Goal: Task Accomplishment & Management: Use online tool/utility

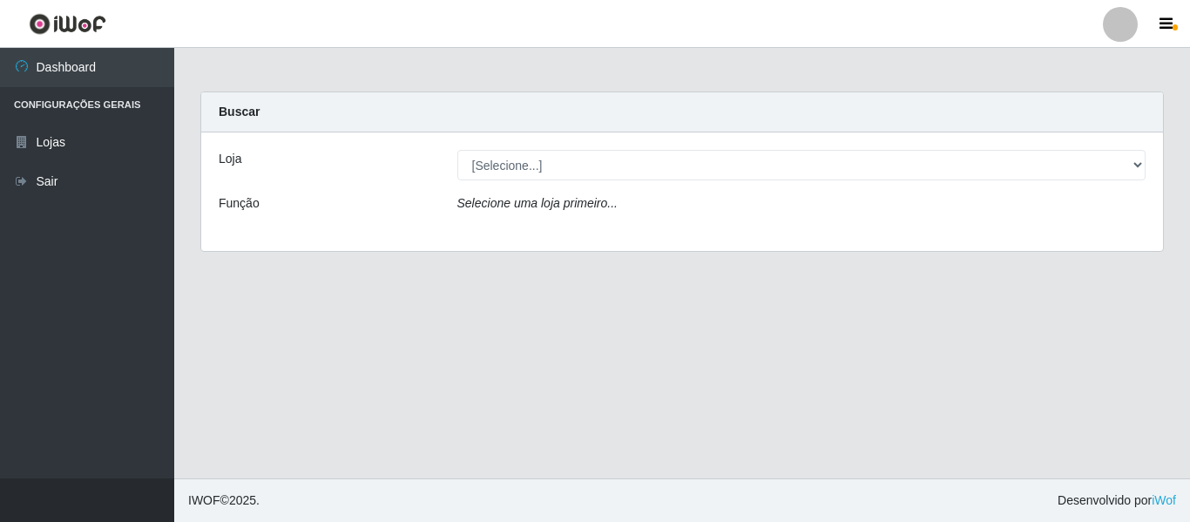
click at [1146, 167] on div "[Selecione...] Hiper Queiroz - [GEOGRAPHIC_DATA]" at bounding box center [801, 165] width 715 height 30
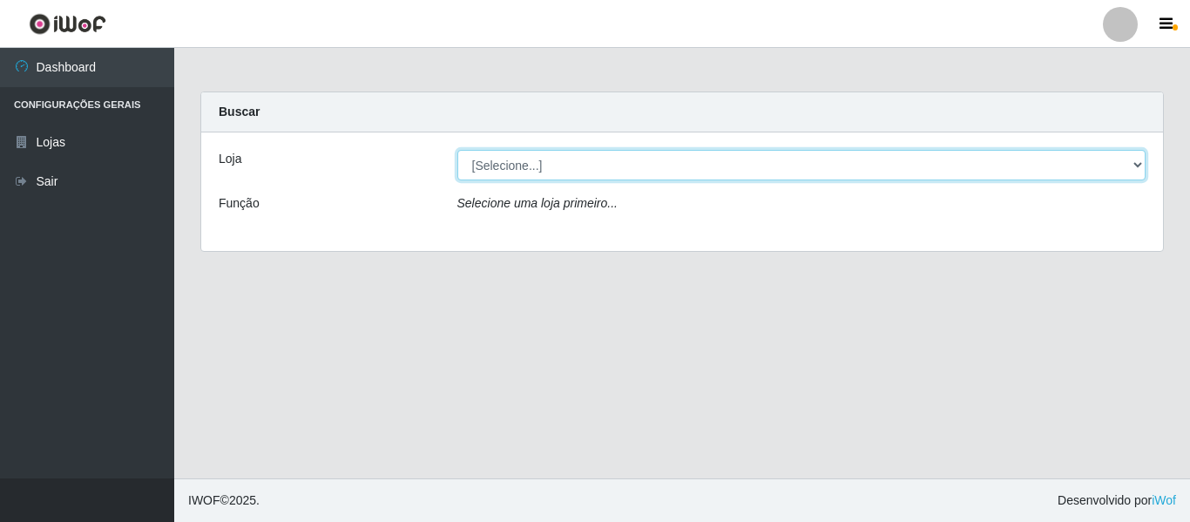
click at [1137, 164] on select "[Selecione...] Hiper Queiroz - [GEOGRAPHIC_DATA]" at bounding box center [801, 165] width 689 height 30
select select "497"
click at [457, 150] on select "[Selecione...] Hiper Queiroz - [GEOGRAPHIC_DATA]" at bounding box center [801, 165] width 689 height 30
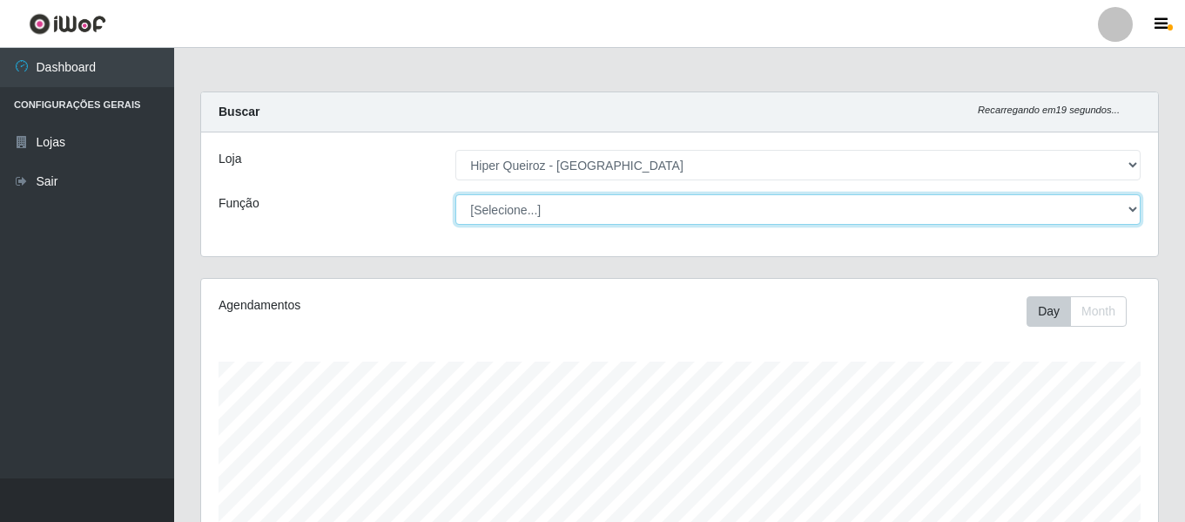
click at [1134, 207] on select "[Selecione...] ASG ASG + ASG ++ Embalador Embalador + Embalador ++ Repositor Re…" at bounding box center [797, 209] width 685 height 30
click at [455, 194] on select "[Selecione...] ASG ASG + ASG ++ Embalador Embalador + Embalador ++ Repositor Re…" at bounding box center [797, 209] width 685 height 30
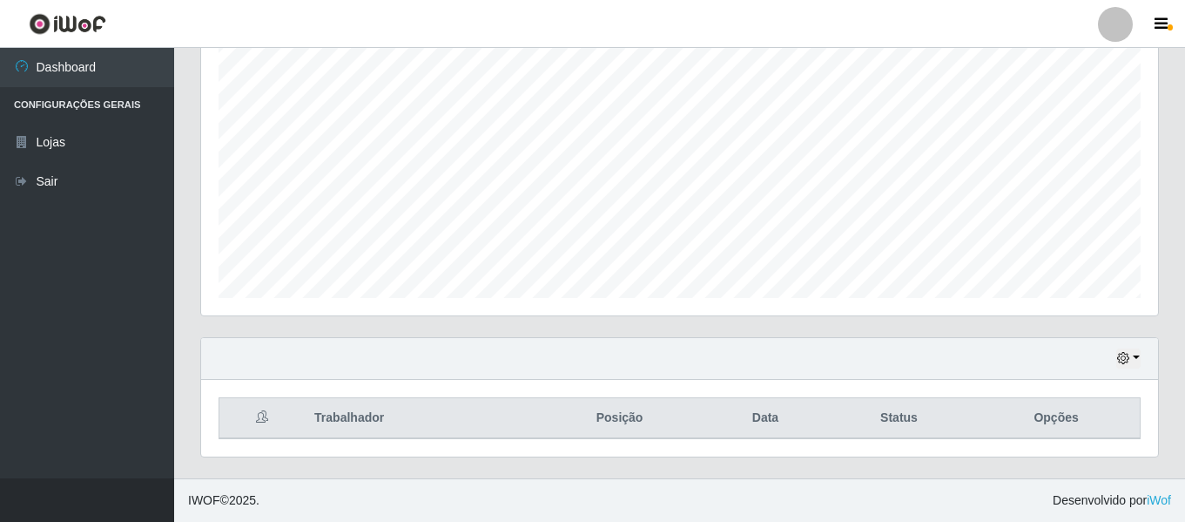
scroll to position [64, 0]
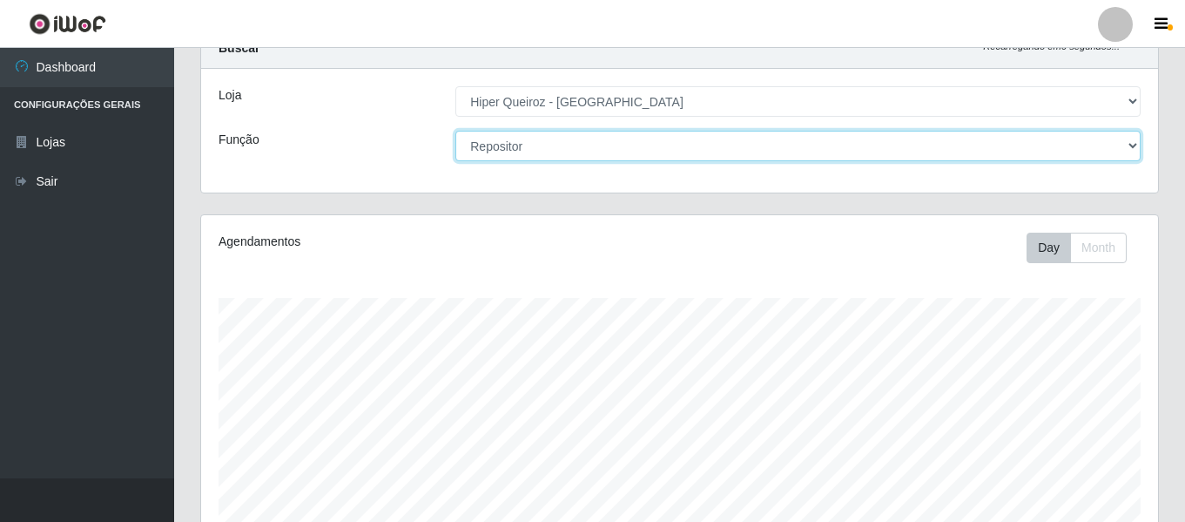
click at [1136, 145] on select "[Selecione...] ASG ASG + ASG ++ Embalador Embalador + Embalador ++ Repositor Re…" at bounding box center [797, 146] width 685 height 30
click at [455, 131] on select "[Selecione...] ASG ASG + ASG ++ Embalador Embalador + Embalador ++ Repositor Re…" at bounding box center [797, 146] width 685 height 30
click at [1137, 148] on select "[Selecione...] ASG ASG + ASG ++ Embalador Embalador + Embalador ++ Repositor Re…" at bounding box center [797, 146] width 685 height 30
click at [455, 131] on select "[Selecione...] ASG ASG + ASG ++ Embalador Embalador + Embalador ++ Repositor Re…" at bounding box center [797, 146] width 685 height 30
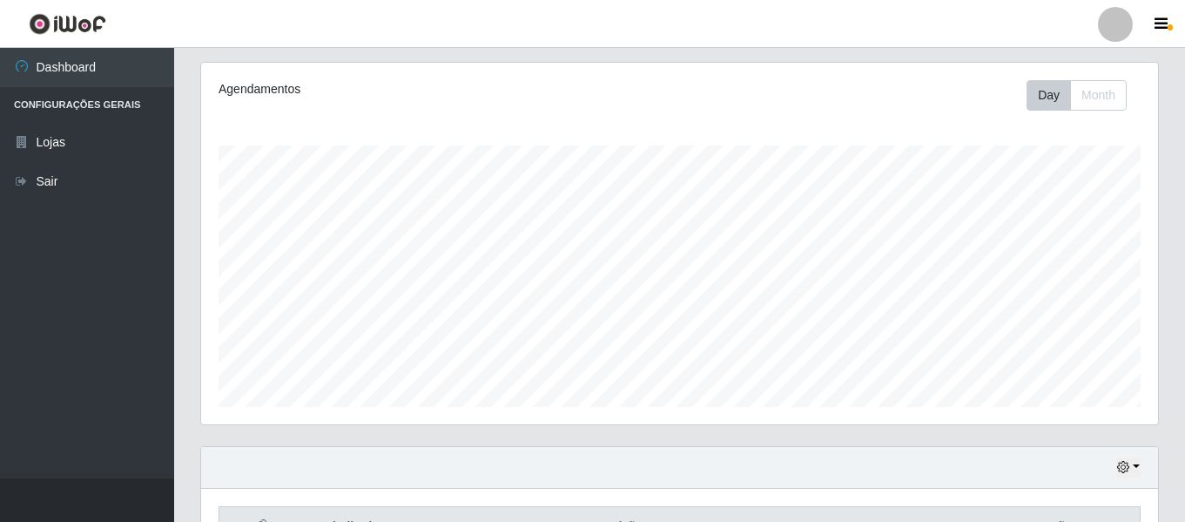
scroll to position [0, 0]
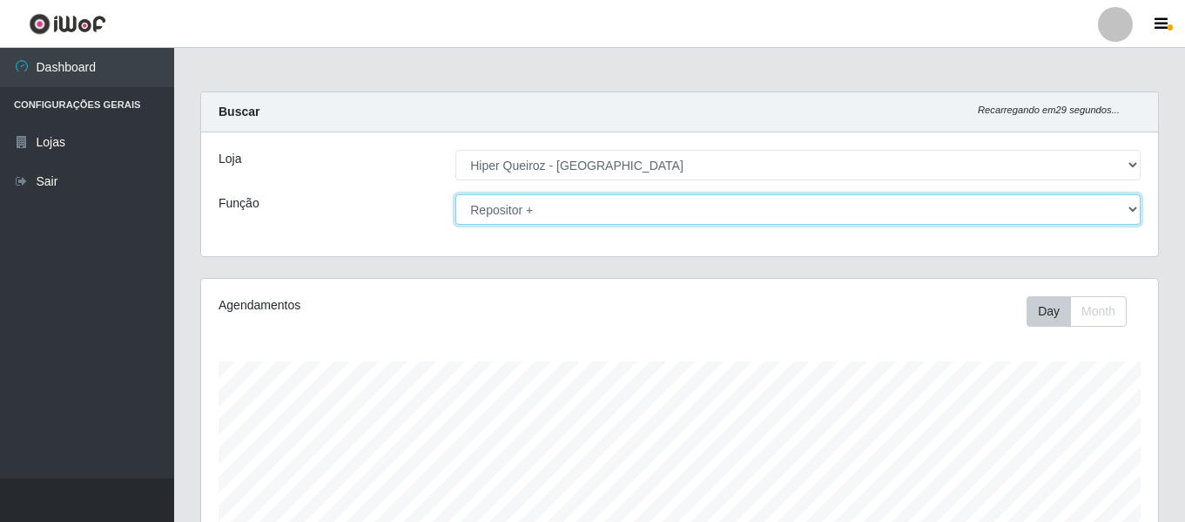
click at [1135, 210] on select "[Selecione...] ASG ASG + ASG ++ Embalador Embalador + Embalador ++ Repositor Re…" at bounding box center [797, 209] width 685 height 30
click at [455, 194] on select "[Selecione...] ASG ASG + ASG ++ Embalador Embalador + Embalador ++ Repositor Re…" at bounding box center [797, 209] width 685 height 30
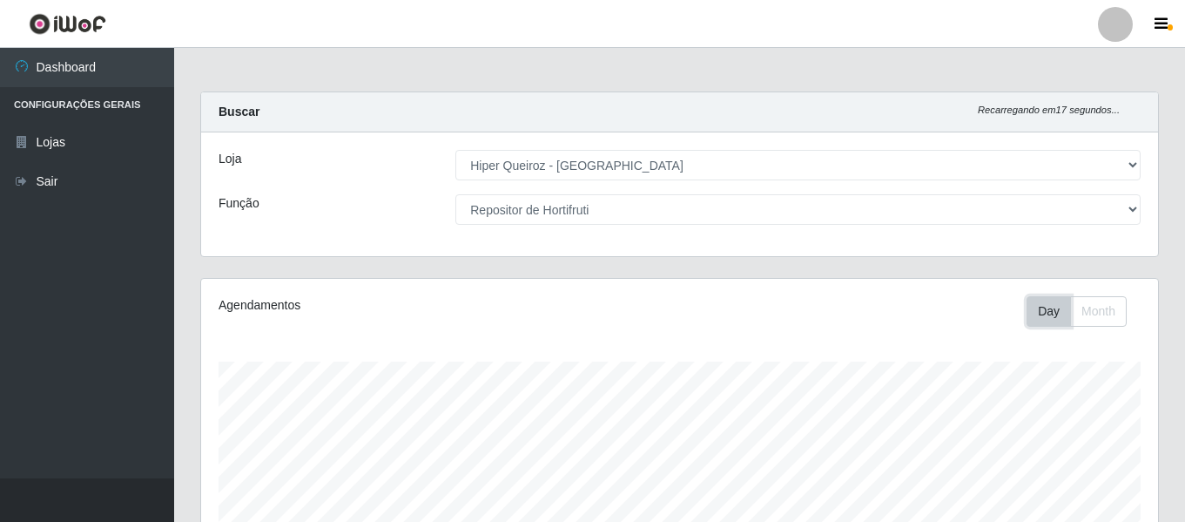
click at [1067, 310] on button "Day" at bounding box center [1049, 311] width 44 height 30
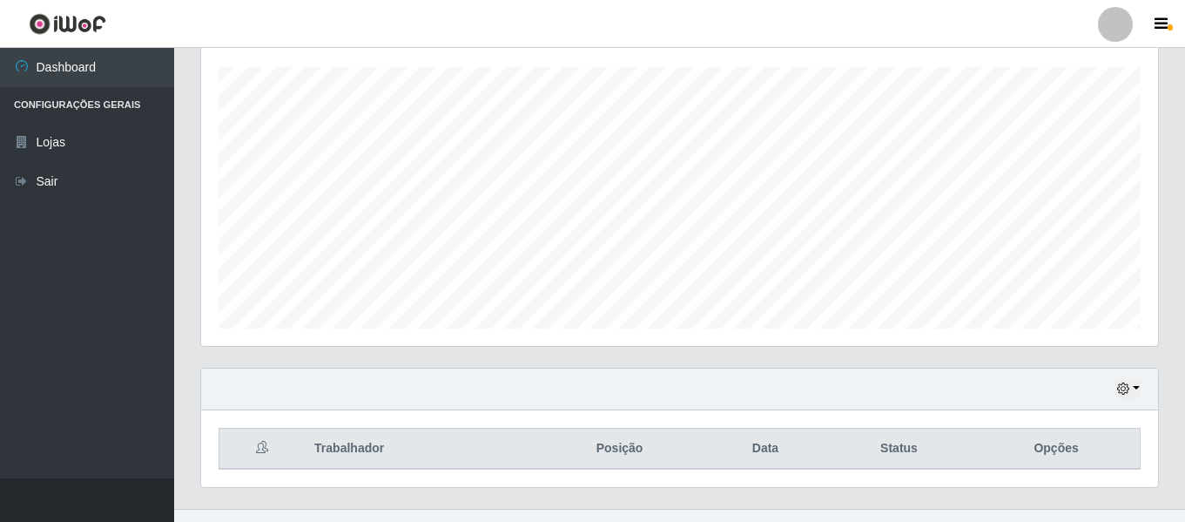
scroll to position [325, 0]
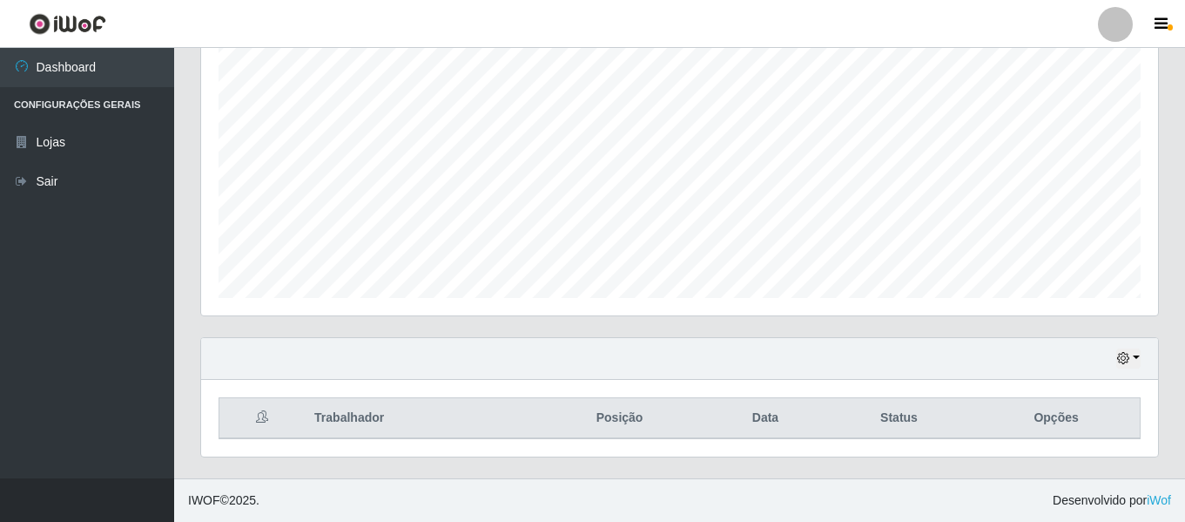
click at [769, 415] on th "Data" at bounding box center [765, 418] width 120 height 41
click at [1138, 357] on button "button" at bounding box center [1128, 358] width 24 height 20
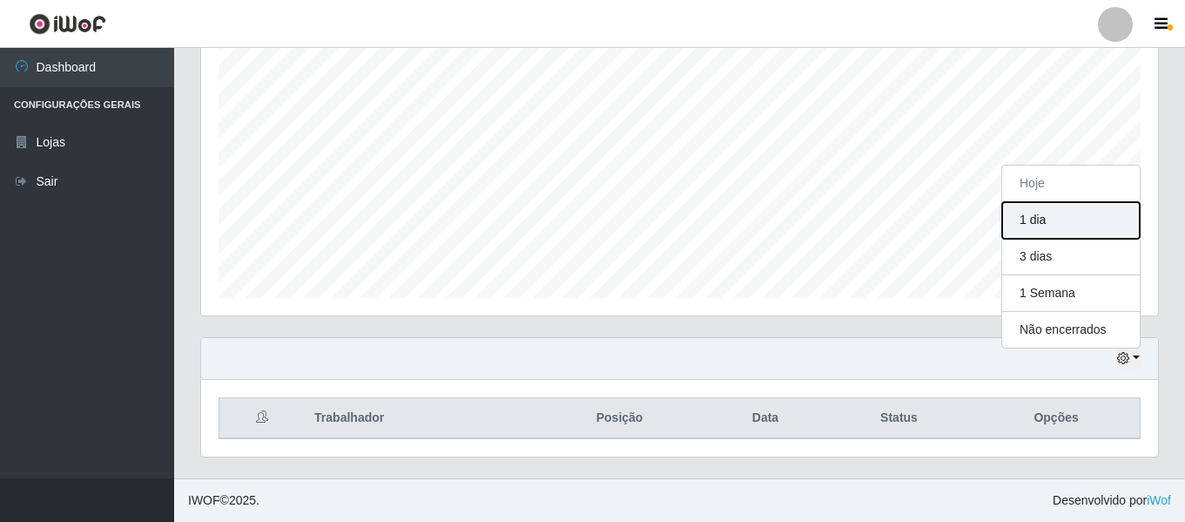
click at [1062, 227] on button "1 dia" at bounding box center [1071, 220] width 138 height 37
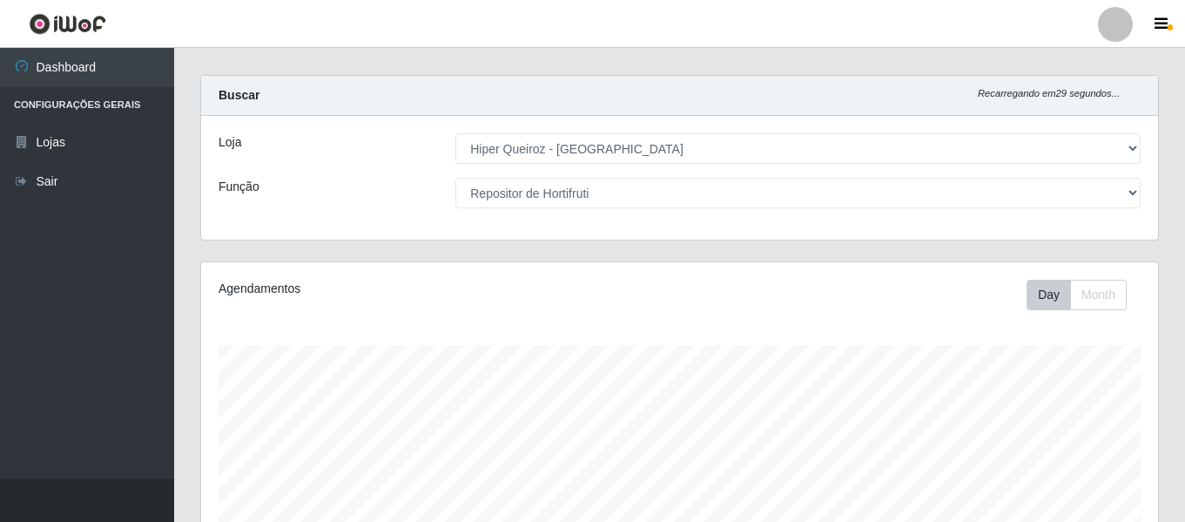
scroll to position [0, 0]
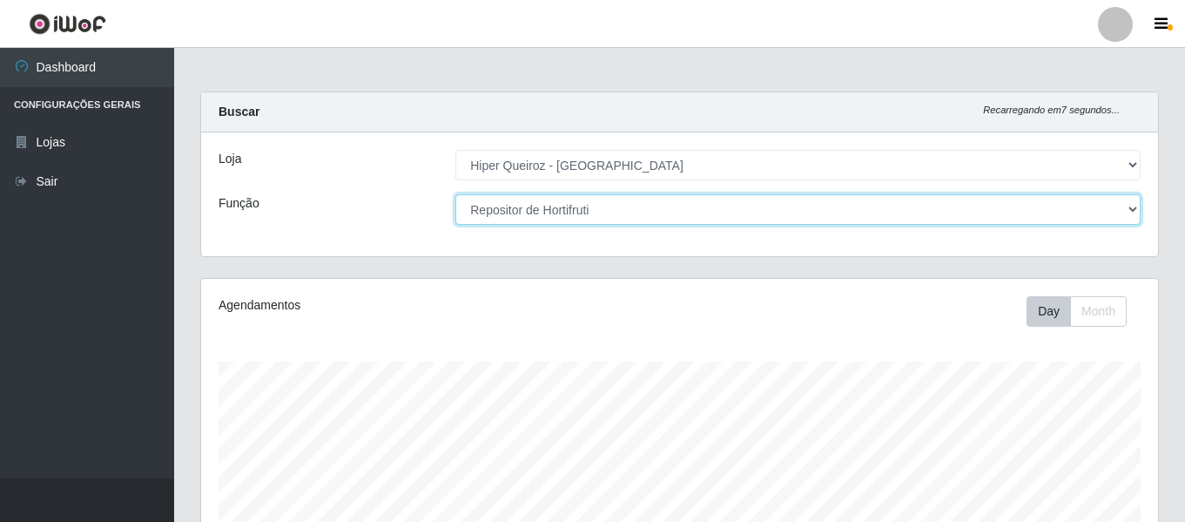
click at [1132, 210] on select "[Selecione...] ASG ASG + ASG ++ Embalador Embalador + Embalador ++ Repositor Re…" at bounding box center [797, 209] width 685 height 30
click at [455, 194] on select "[Selecione...] ASG ASG + ASG ++ Embalador Embalador + Embalador ++ Repositor Re…" at bounding box center [797, 209] width 685 height 30
click at [1130, 211] on select "[Selecione...] ASG ASG + ASG ++ Embalador Embalador + Embalador ++ Repositor Re…" at bounding box center [797, 209] width 685 height 30
click at [455, 194] on select "[Selecione...] ASG ASG + ASG ++ Embalador Embalador + Embalador ++ Repositor Re…" at bounding box center [797, 209] width 685 height 30
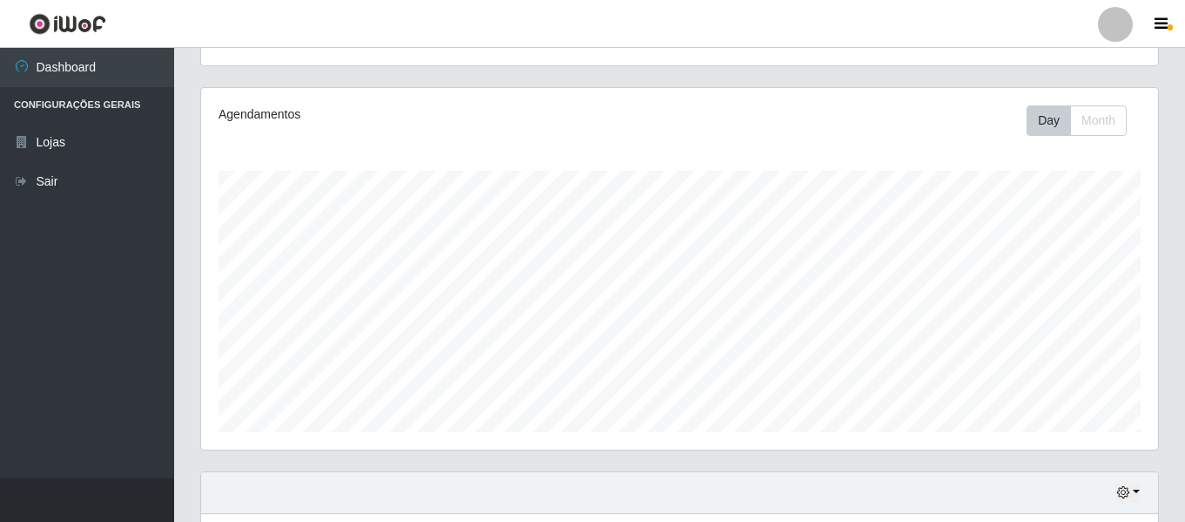
scroll to position [64, 0]
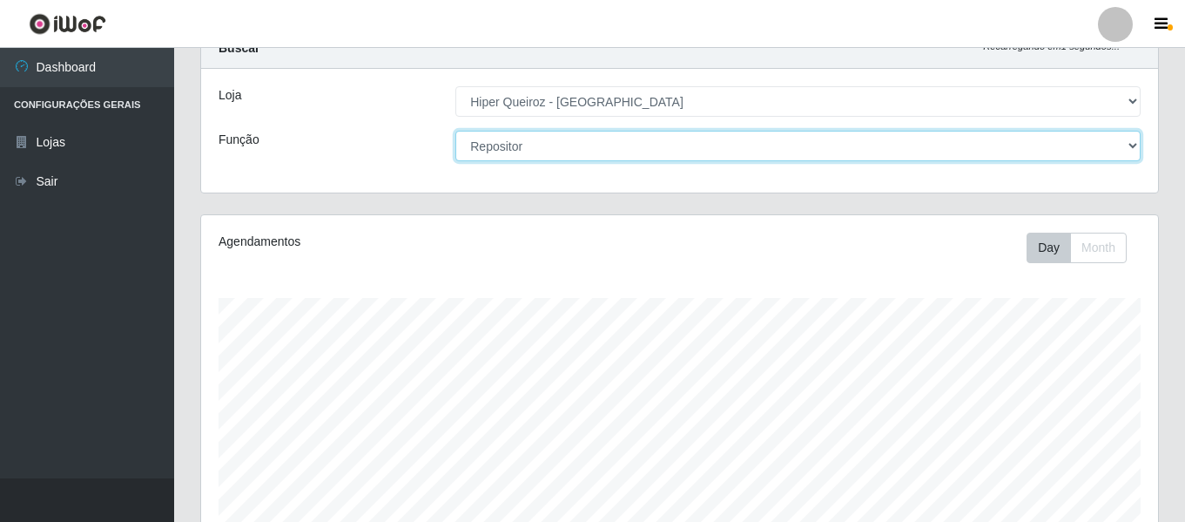
click at [1136, 145] on select "[Selecione...] ASG ASG + ASG ++ Embalador Embalador + Embalador ++ Repositor Re…" at bounding box center [797, 146] width 685 height 30
click at [455, 131] on select "[Selecione...] ASG ASG + ASG ++ Embalador Embalador + Embalador ++ Repositor Re…" at bounding box center [797, 146] width 685 height 30
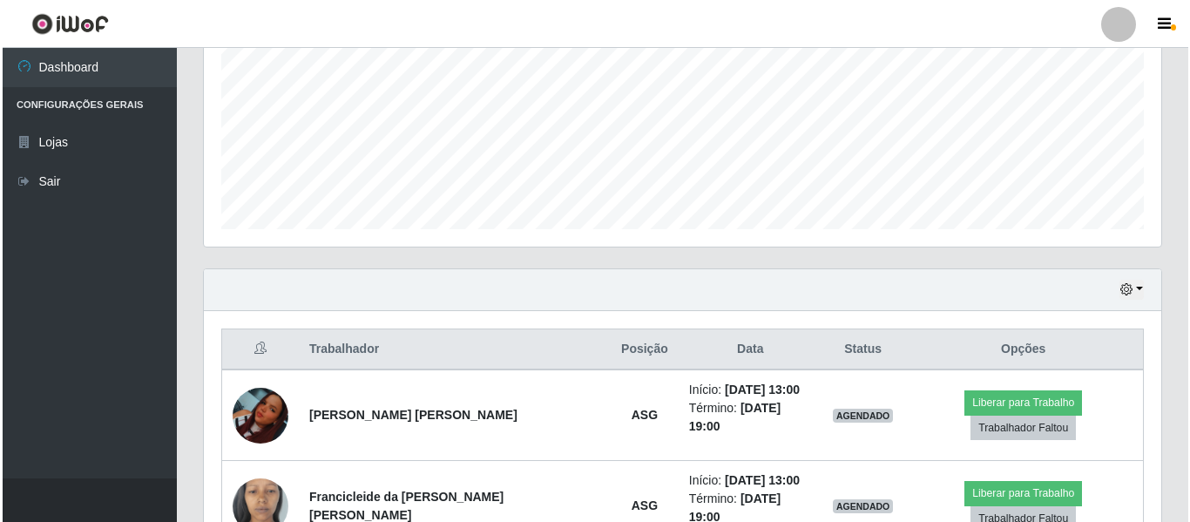
scroll to position [480, 0]
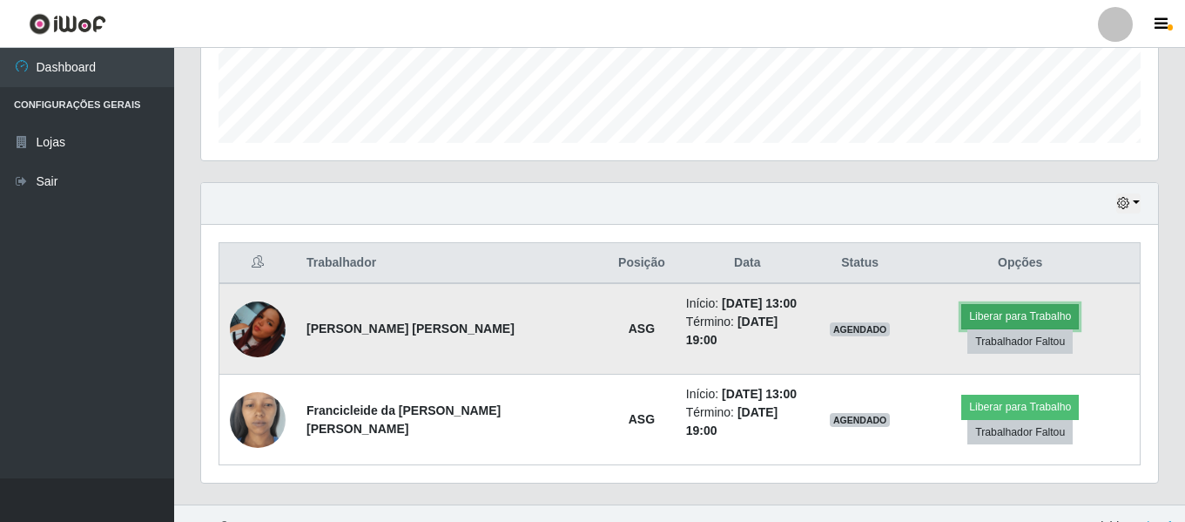
click at [961, 315] on button "Liberar para Trabalho" at bounding box center [1020, 316] width 118 height 24
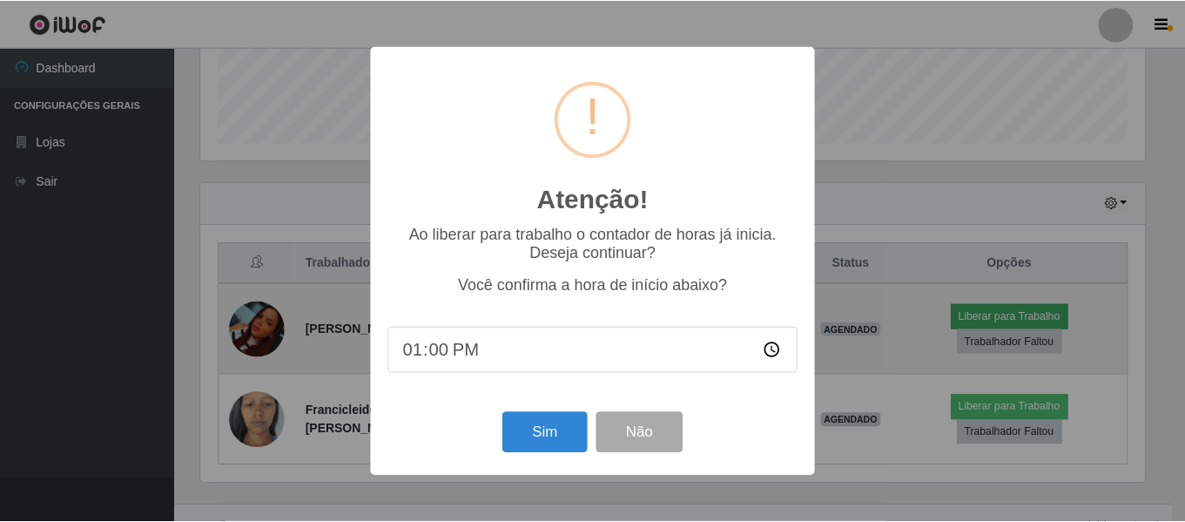
scroll to position [361, 948]
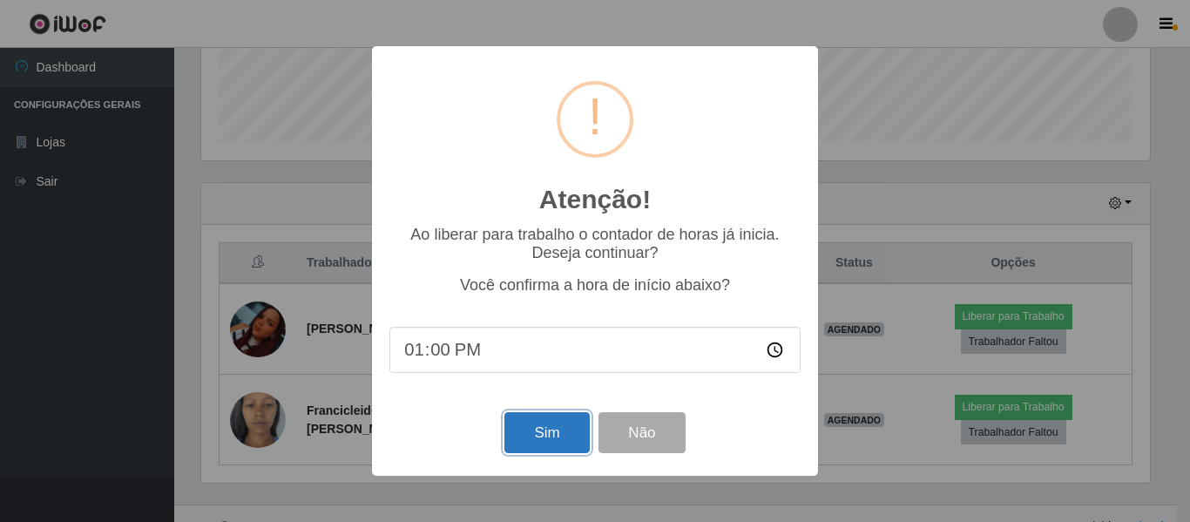
click at [558, 432] on button "Sim" at bounding box center [546, 432] width 84 height 41
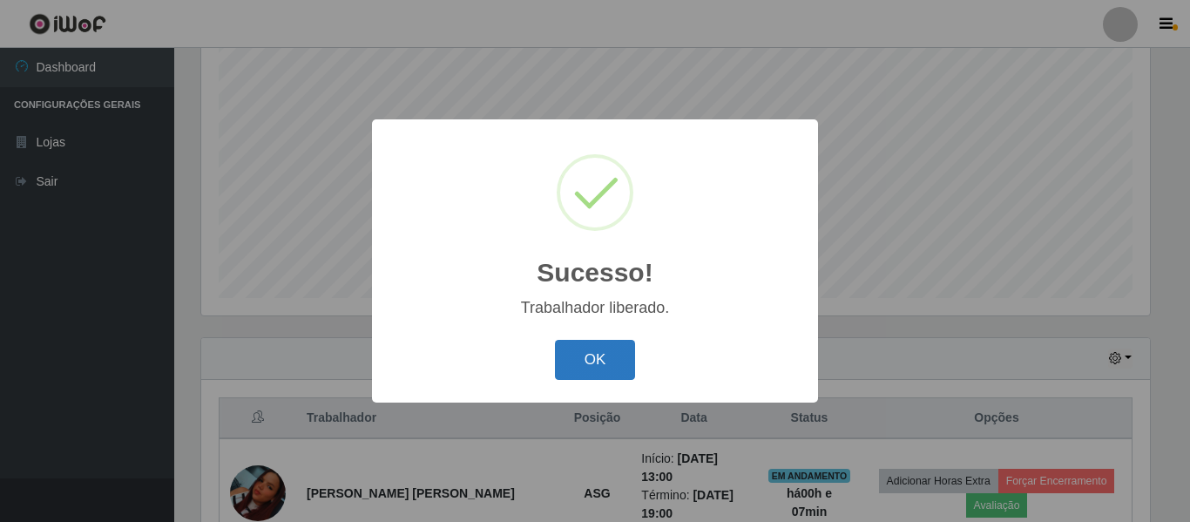
click at [583, 364] on button "OK" at bounding box center [595, 360] width 81 height 41
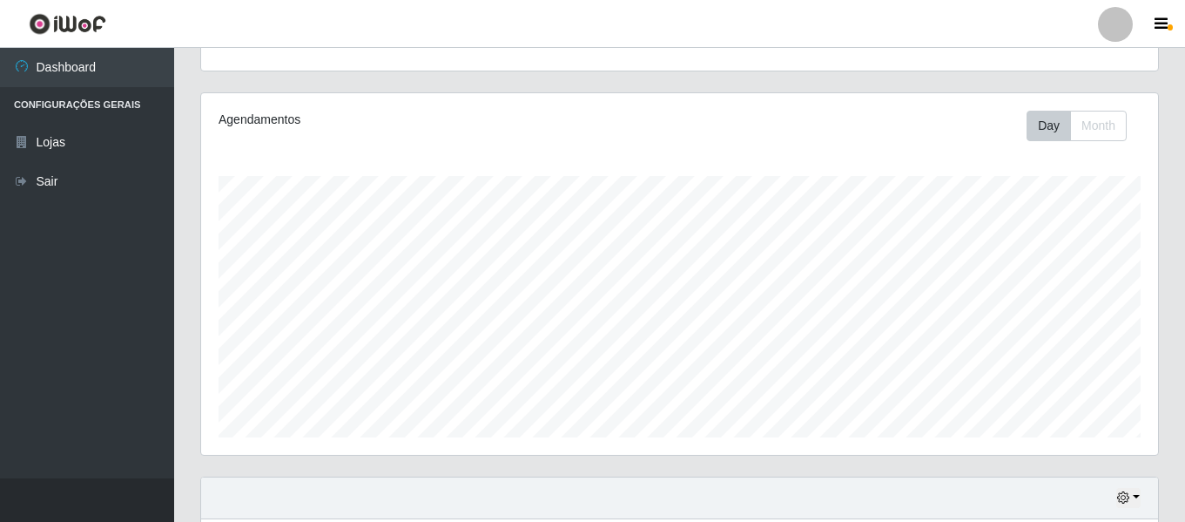
scroll to position [0, 0]
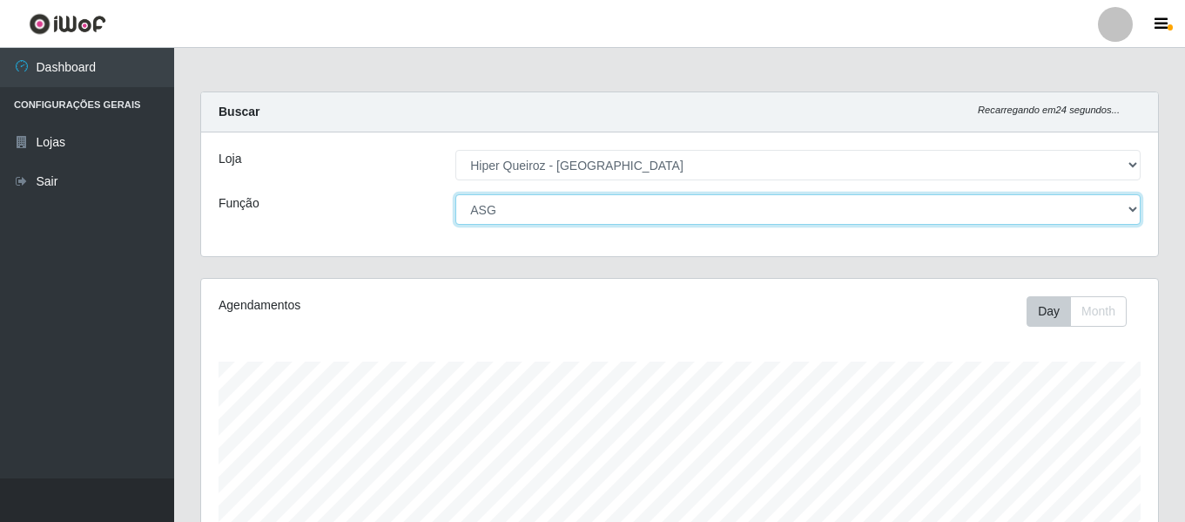
click at [1133, 207] on select "[Selecione...] ASG ASG + ASG ++ Embalador Embalador + Embalador ++ Repositor Re…" at bounding box center [797, 209] width 685 height 30
click at [455, 194] on select "[Selecione...] ASG ASG + ASG ++ Embalador Embalador + Embalador ++ Repositor Re…" at bounding box center [797, 209] width 685 height 30
click at [1134, 209] on select "[Selecione...] ASG ASG + ASG ++ Embalador Embalador + Embalador ++ Repositor Re…" at bounding box center [797, 209] width 685 height 30
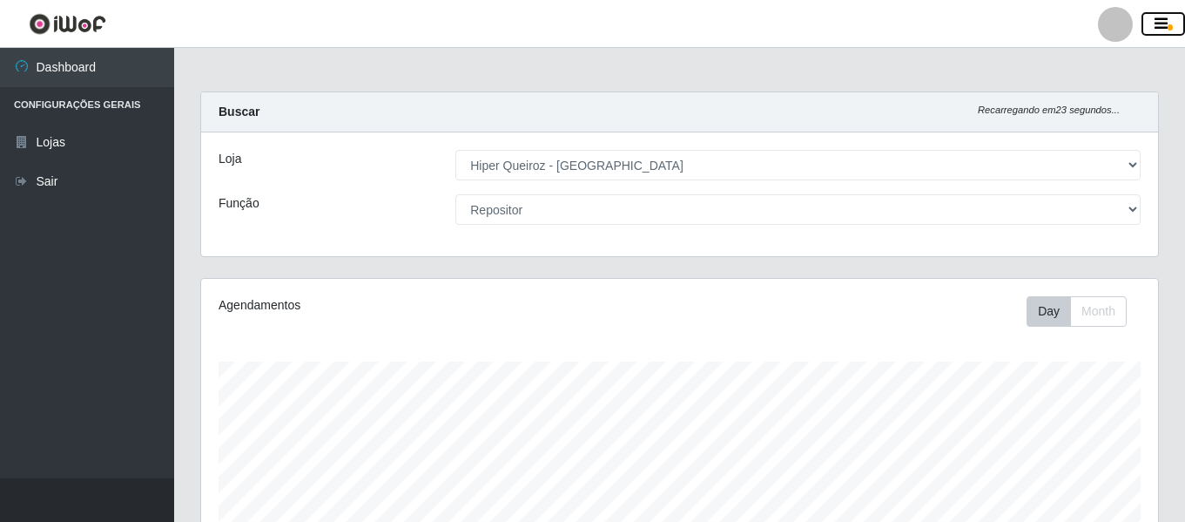
click at [1170, 26] on span "button" at bounding box center [1170, 27] width 5 height 6
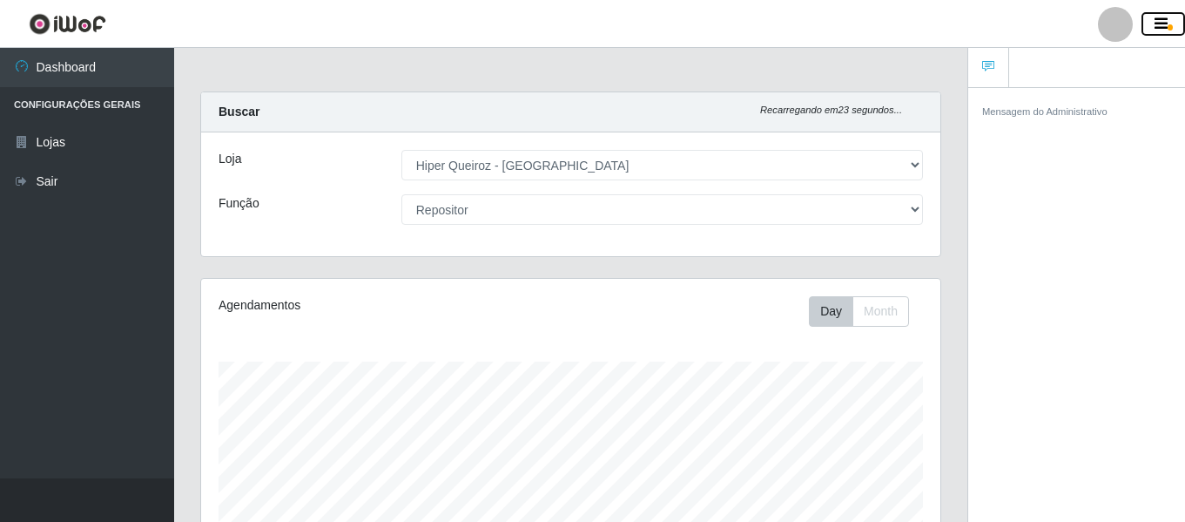
scroll to position [870493, 870115]
click at [1168, 25] on span "button" at bounding box center [1170, 27] width 5 height 6
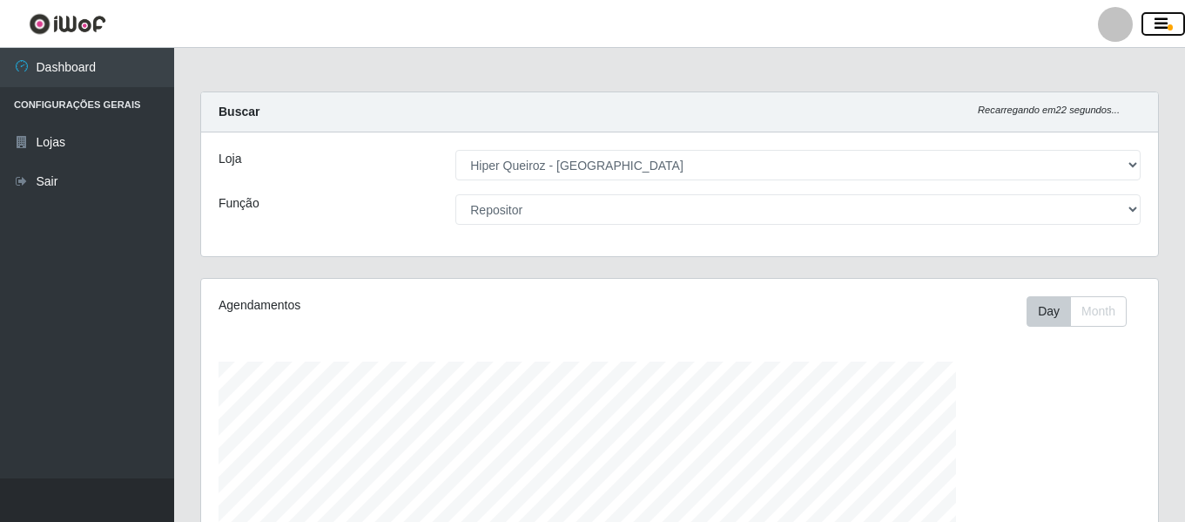
scroll to position [361, 957]
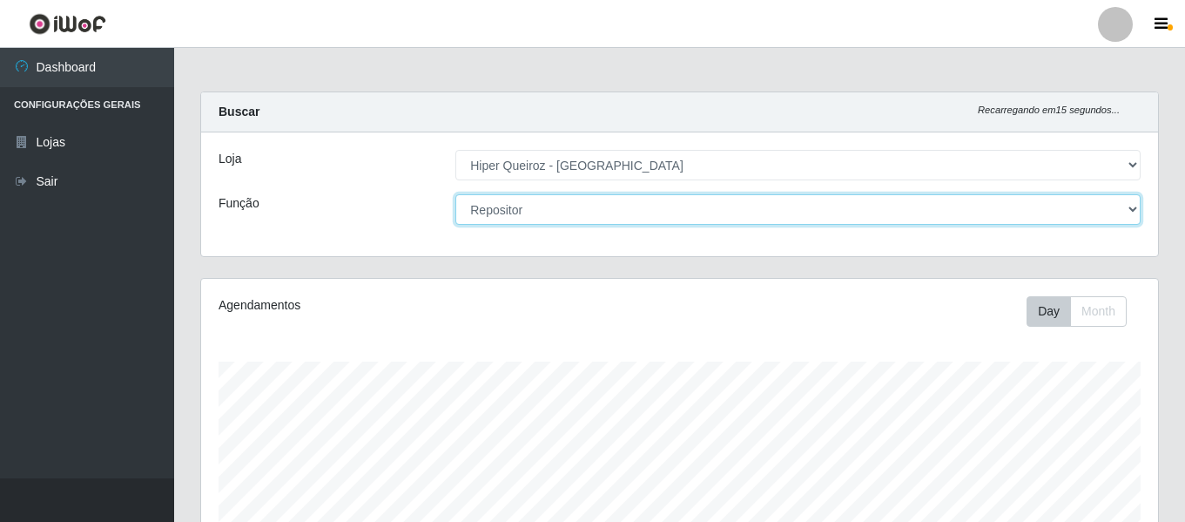
click at [1132, 208] on select "[Selecione...] ASG ASG + ASG ++ Embalador Embalador + Embalador ++ Repositor Re…" at bounding box center [797, 209] width 685 height 30
click at [1126, 206] on select "[Selecione...] ASG ASG + ASG ++ Embalador Embalador + Embalador ++ Repositor Re…" at bounding box center [797, 209] width 685 height 30
click at [455, 194] on select "[Selecione...] ASG ASG + ASG ++ Embalador Embalador + Embalador ++ Repositor Re…" at bounding box center [797, 209] width 685 height 30
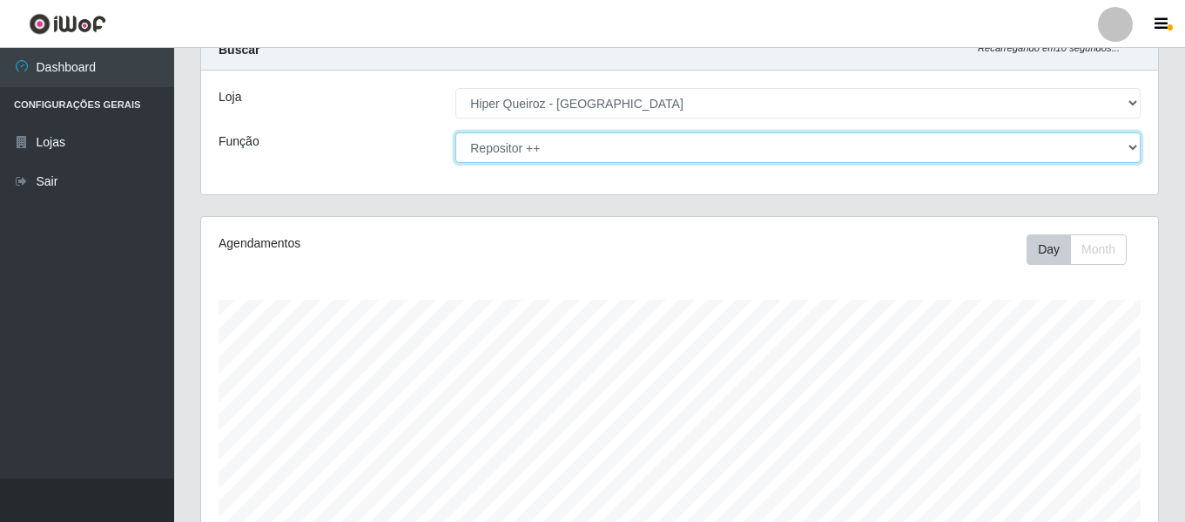
scroll to position [0, 0]
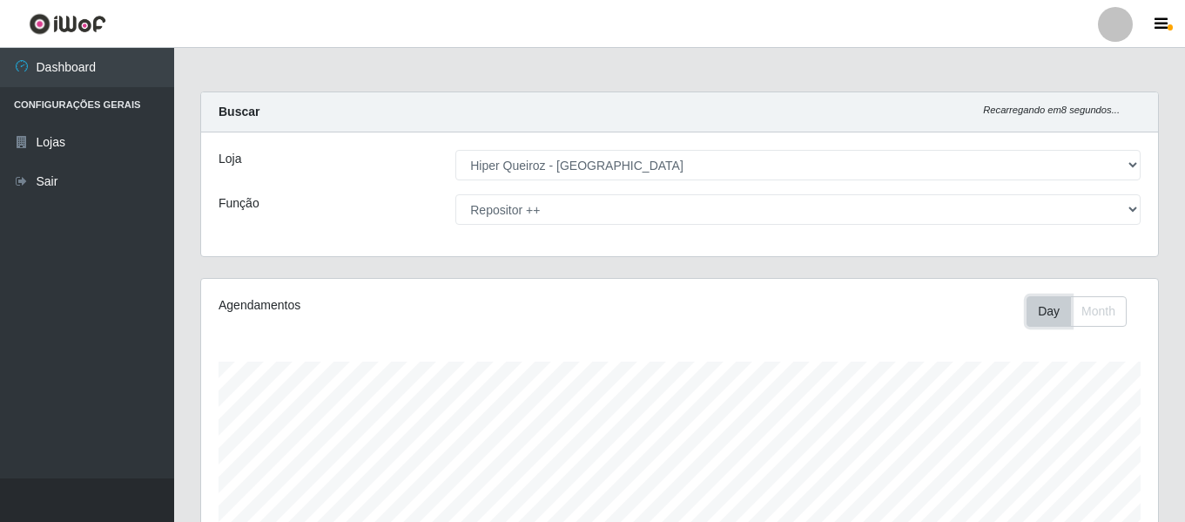
click at [1055, 320] on button "Day" at bounding box center [1049, 311] width 44 height 30
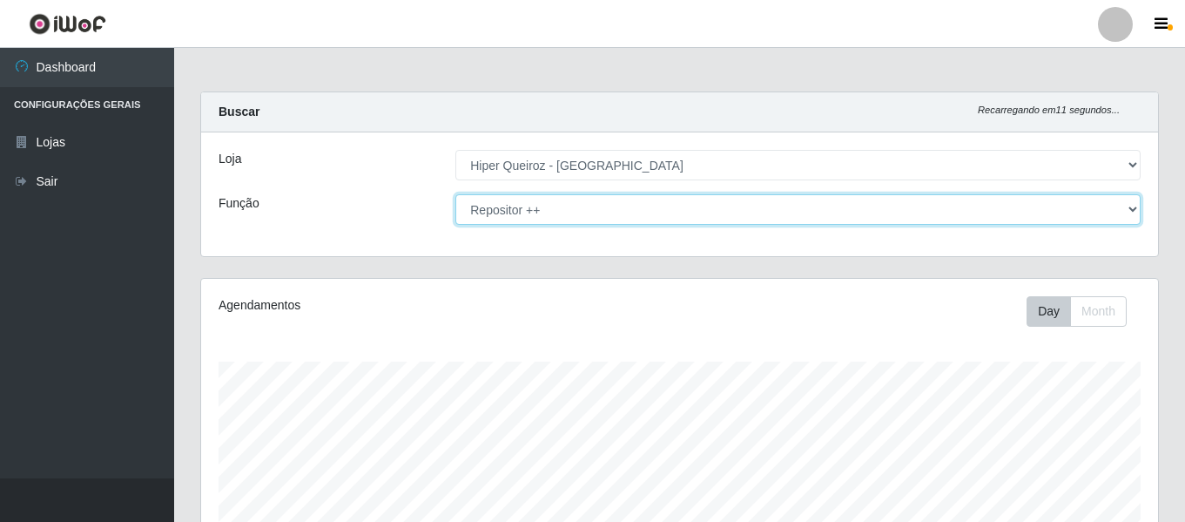
click at [1129, 212] on select "[Selecione...] ASG ASG + ASG ++ Embalador Embalador + Embalador ++ Repositor Re…" at bounding box center [797, 209] width 685 height 30
click at [455, 194] on select "[Selecione...] ASG ASG + ASG ++ Embalador Embalador + Embalador ++ Repositor Re…" at bounding box center [797, 209] width 685 height 30
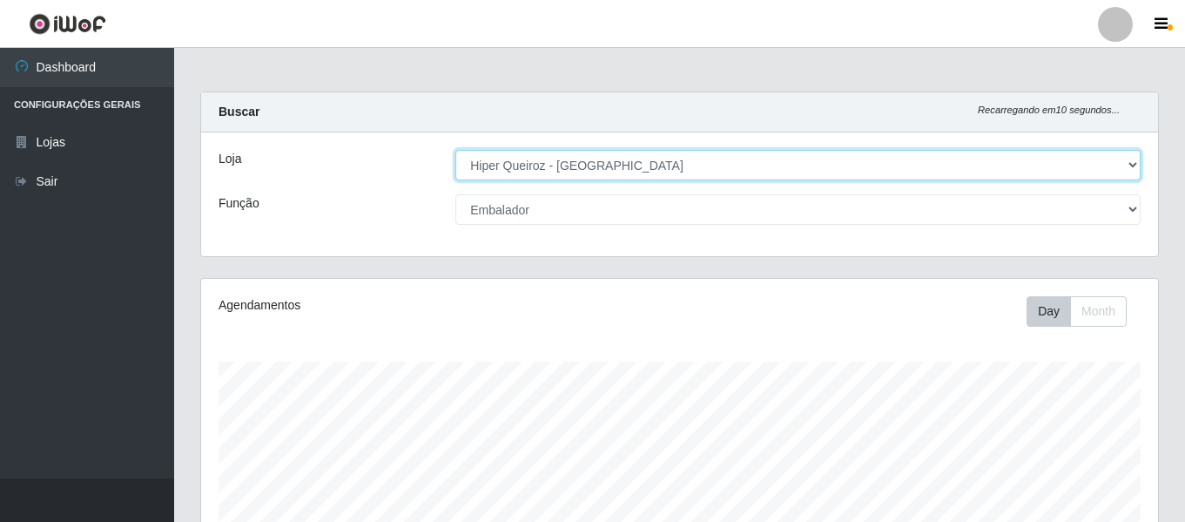
click at [1137, 162] on select "[Selecione...] Hiper Queiroz - [GEOGRAPHIC_DATA]" at bounding box center [797, 165] width 685 height 30
click at [455, 150] on select "[Selecione...] Hiper Queiroz - [GEOGRAPHIC_DATA]" at bounding box center [797, 165] width 685 height 30
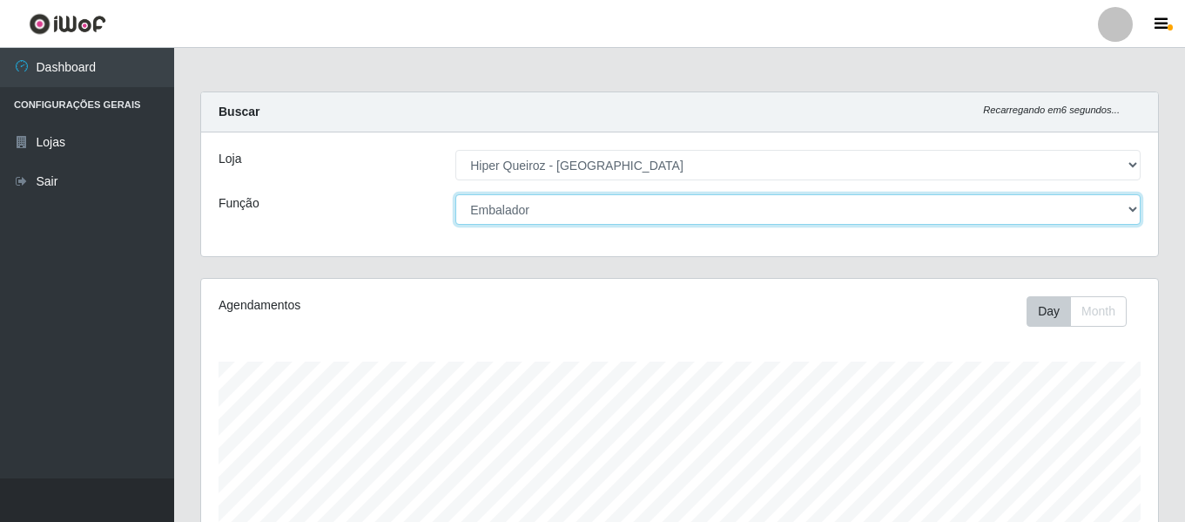
click at [1129, 211] on select "[Selecione...] ASG ASG + ASG ++ Embalador Embalador + Embalador ++ Repositor Re…" at bounding box center [797, 209] width 685 height 30
select select "16"
click at [455, 194] on select "[Selecione...] ASG ASG + ASG ++ Embalador Embalador + Embalador ++ Repositor Re…" at bounding box center [797, 209] width 685 height 30
click at [1131, 201] on select "[Selecione...] ASG ASG + ASG ++ Embalador Embalador + Embalador ++ Repositor Re…" at bounding box center [797, 209] width 685 height 30
click at [1135, 210] on select "[Selecione...] ASG ASG + ASG ++ Embalador Embalador + Embalador ++ Repositor Re…" at bounding box center [797, 209] width 685 height 30
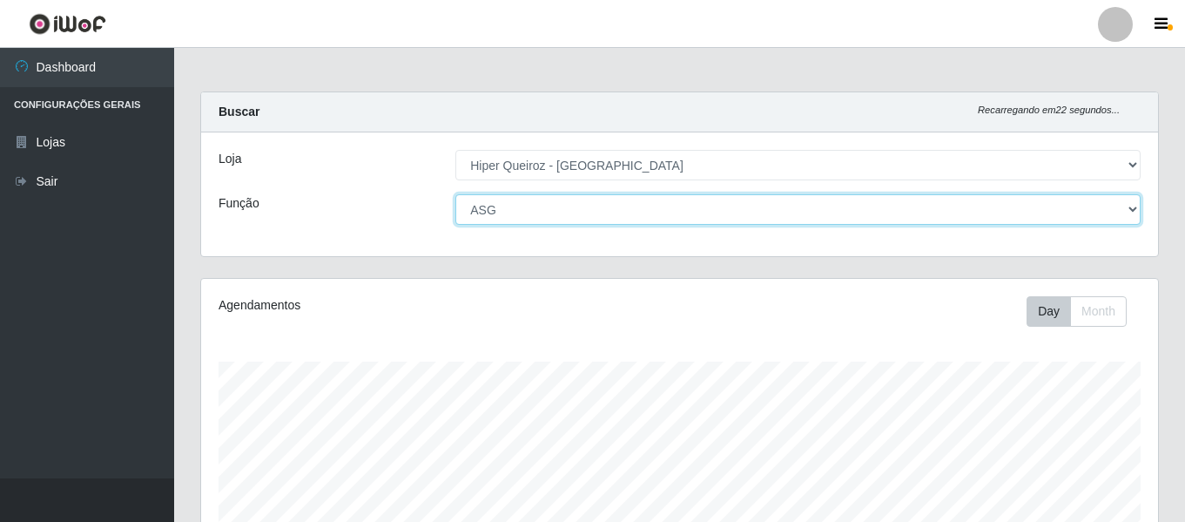
click at [1131, 212] on select "[Selecione...] ASG ASG + ASG ++ Embalador Embalador + Embalador ++ Repositor Re…" at bounding box center [797, 209] width 685 height 30
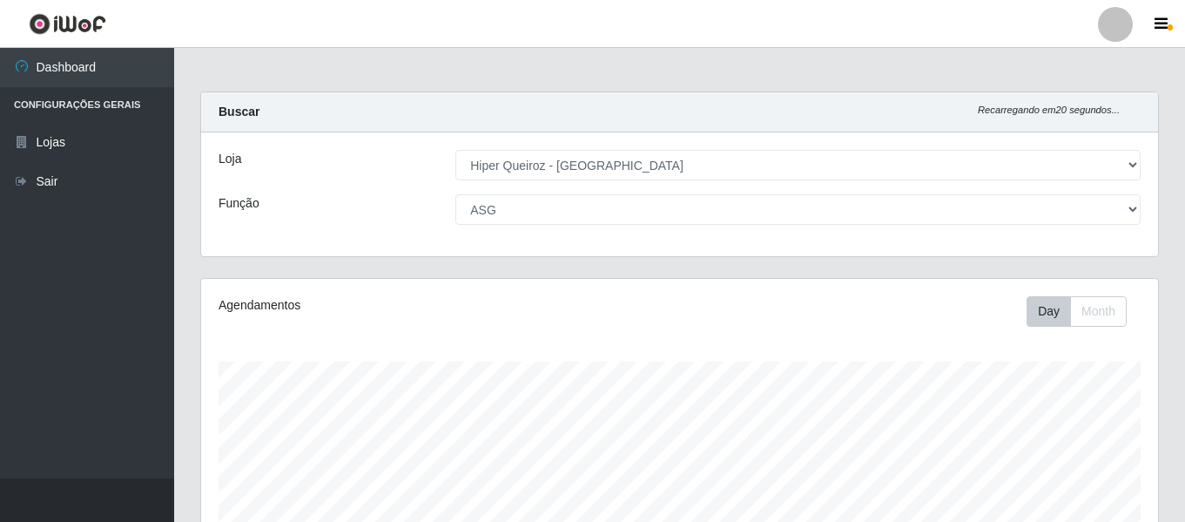
click at [975, 317] on div "Day Month" at bounding box center [877, 311] width 553 height 30
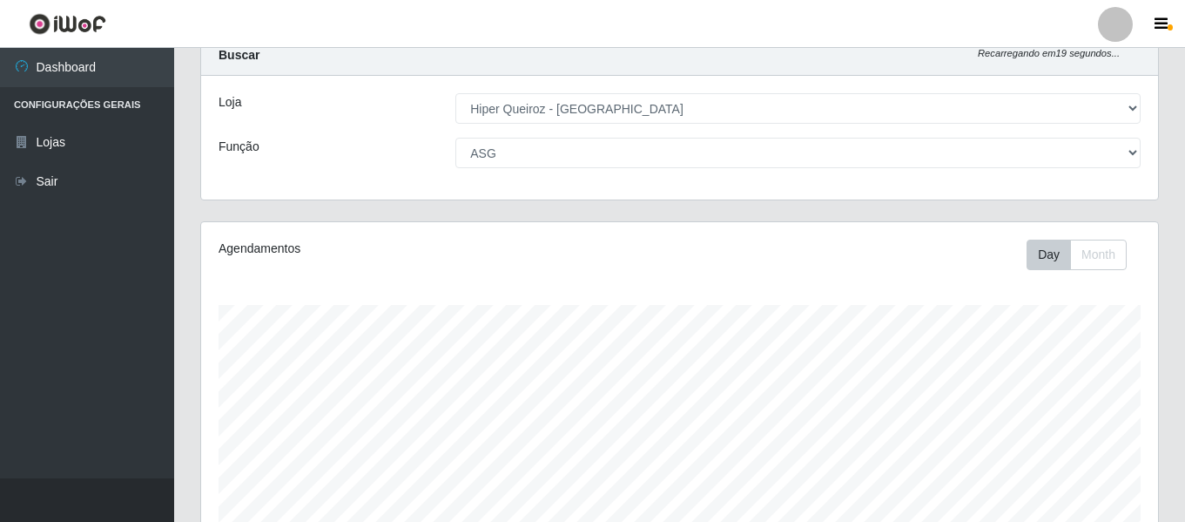
scroll to position [87, 0]
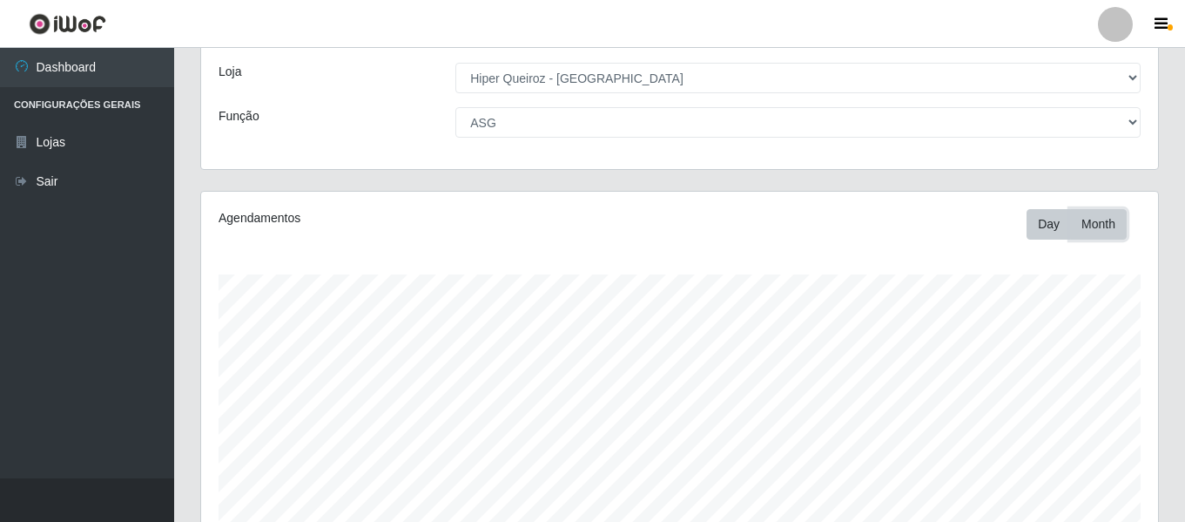
click at [1092, 227] on button "Month" at bounding box center [1098, 224] width 57 height 30
click at [1045, 219] on button "Day" at bounding box center [1049, 224] width 44 height 30
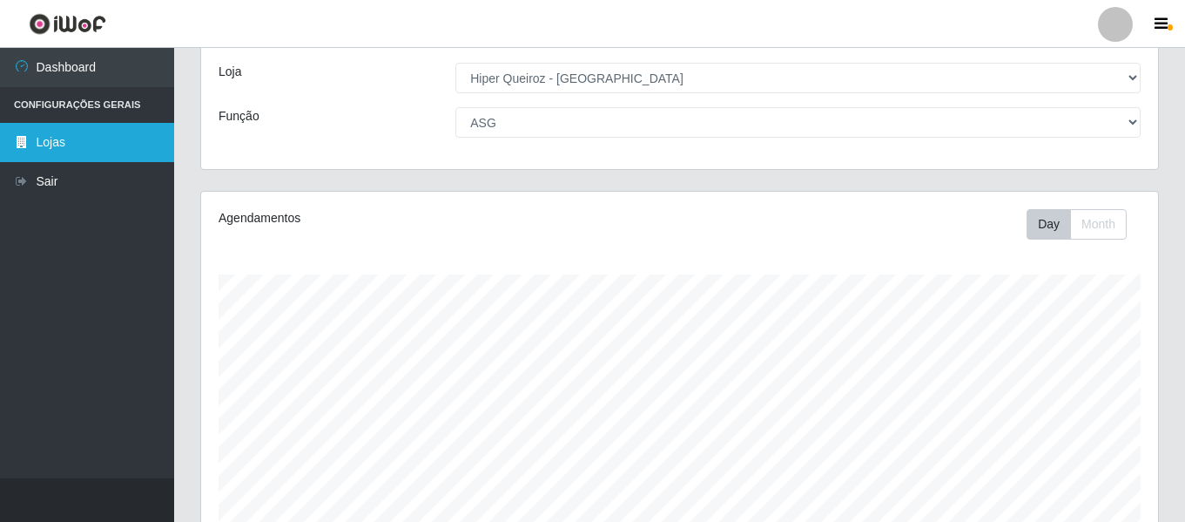
click at [73, 141] on link "Lojas" at bounding box center [87, 142] width 174 height 39
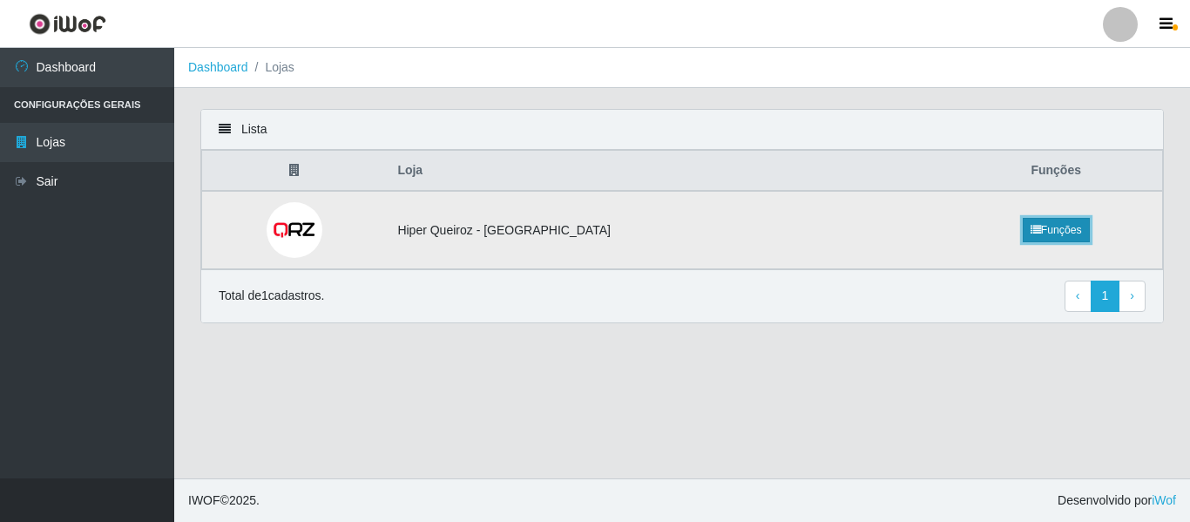
click at [1056, 230] on link "Funções" at bounding box center [1055, 230] width 67 height 24
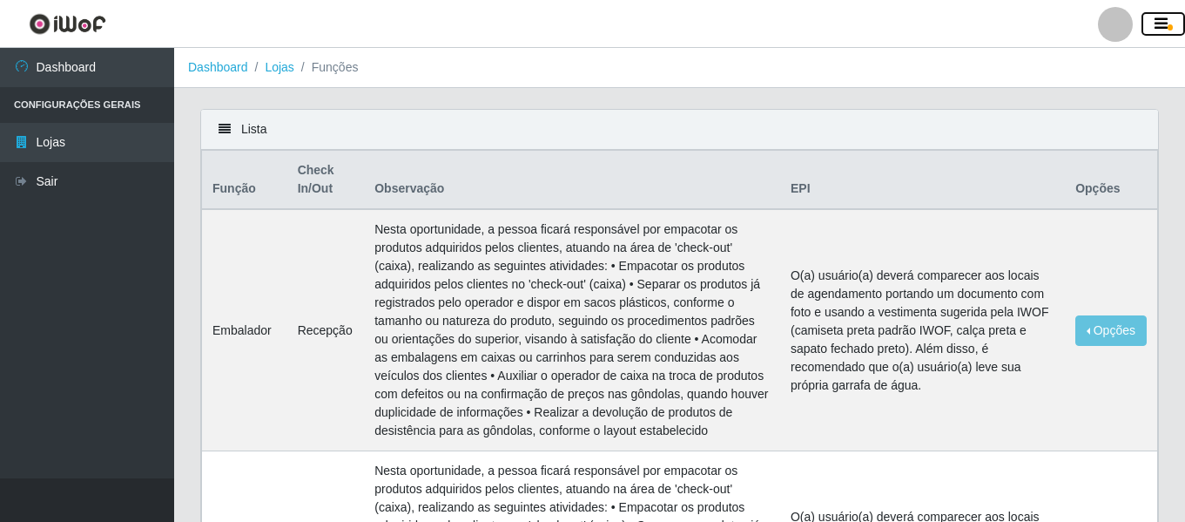
click at [1164, 30] on icon "button" at bounding box center [1161, 25] width 13 height 16
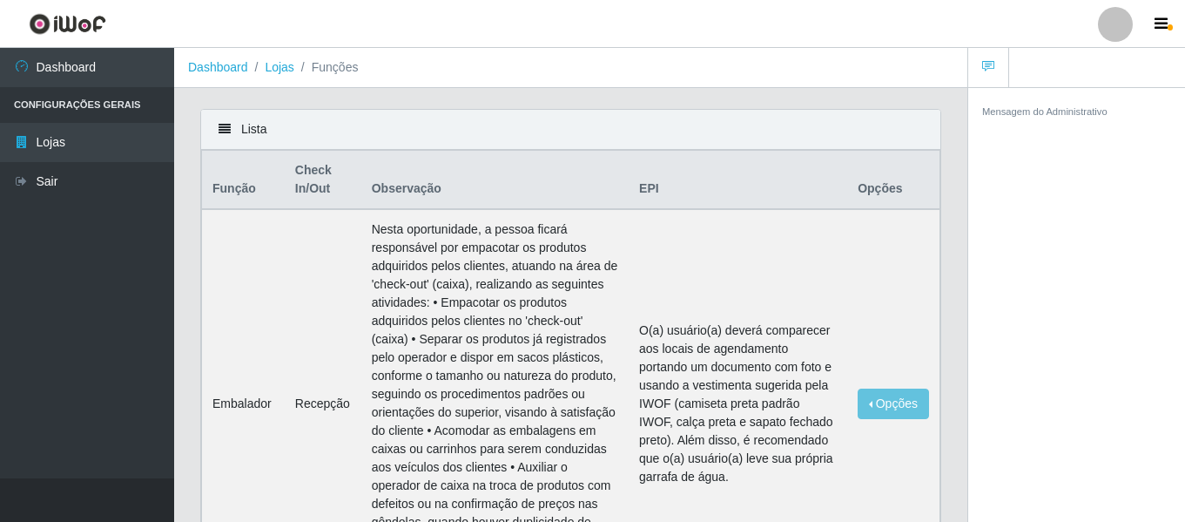
click at [225, 127] on icon at bounding box center [225, 129] width 12 height 12
click at [287, 70] on link "Lojas" at bounding box center [279, 67] width 29 height 14
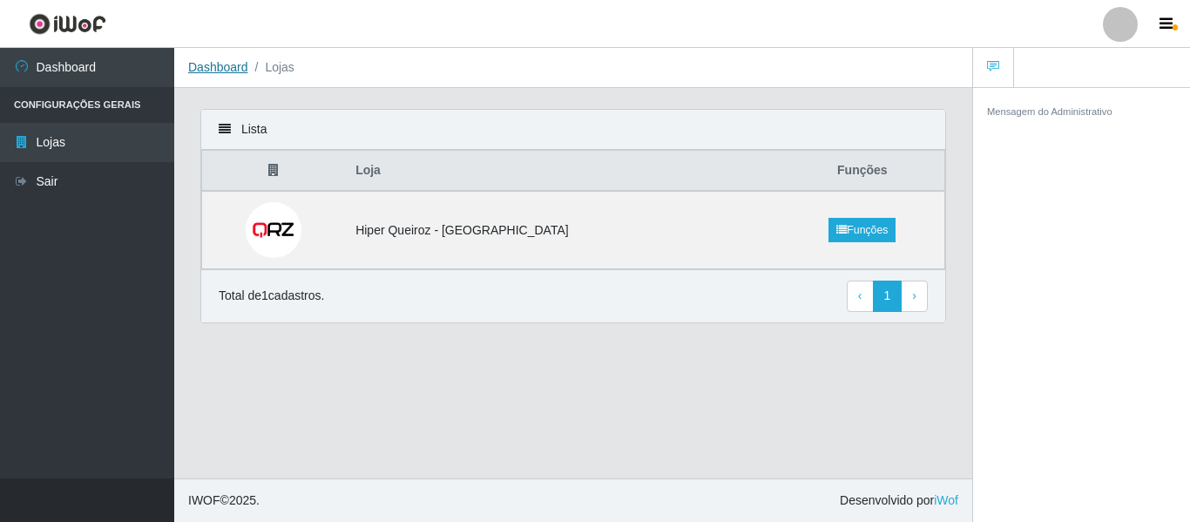
click at [222, 73] on link "Dashboard" at bounding box center [218, 67] width 60 height 14
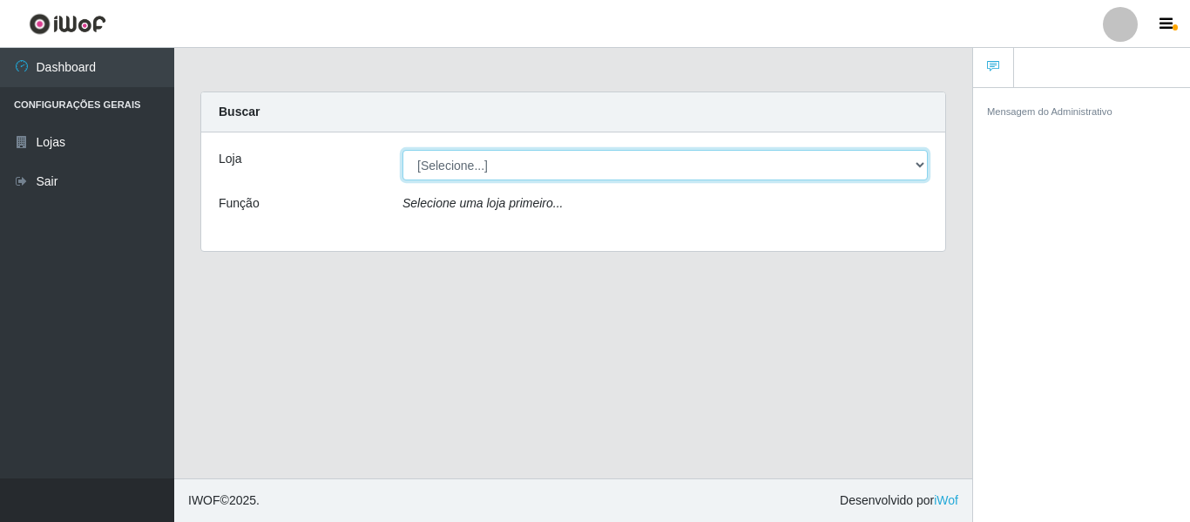
click at [918, 168] on select "[Selecione...] Hiper Queiroz - [GEOGRAPHIC_DATA]" at bounding box center [664, 165] width 525 height 30
select select "497"
click at [402, 150] on select "[Selecione...] Hiper Queiroz - [GEOGRAPHIC_DATA]" at bounding box center [664, 165] width 525 height 30
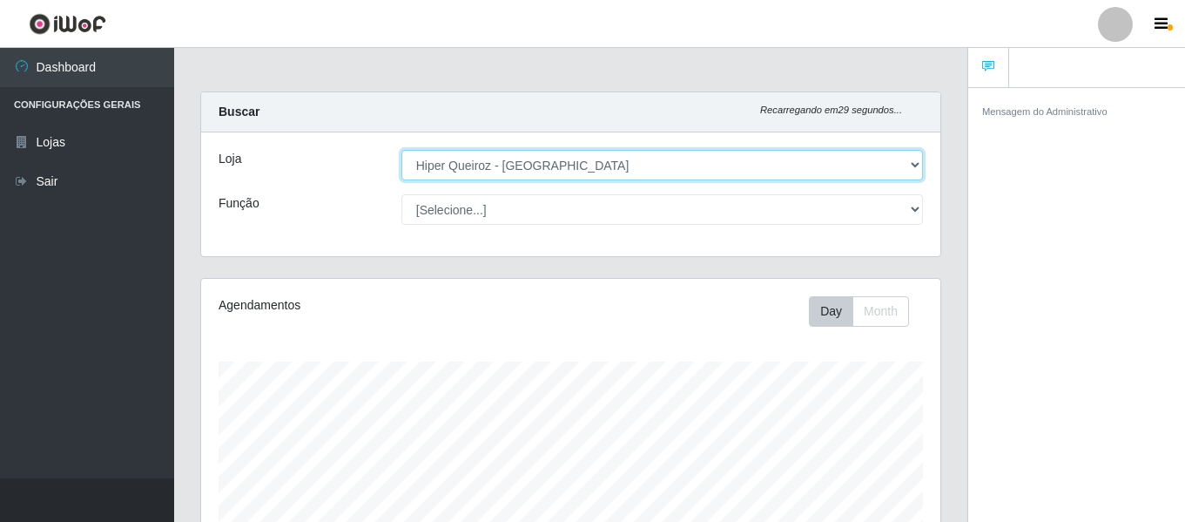
scroll to position [361, 739]
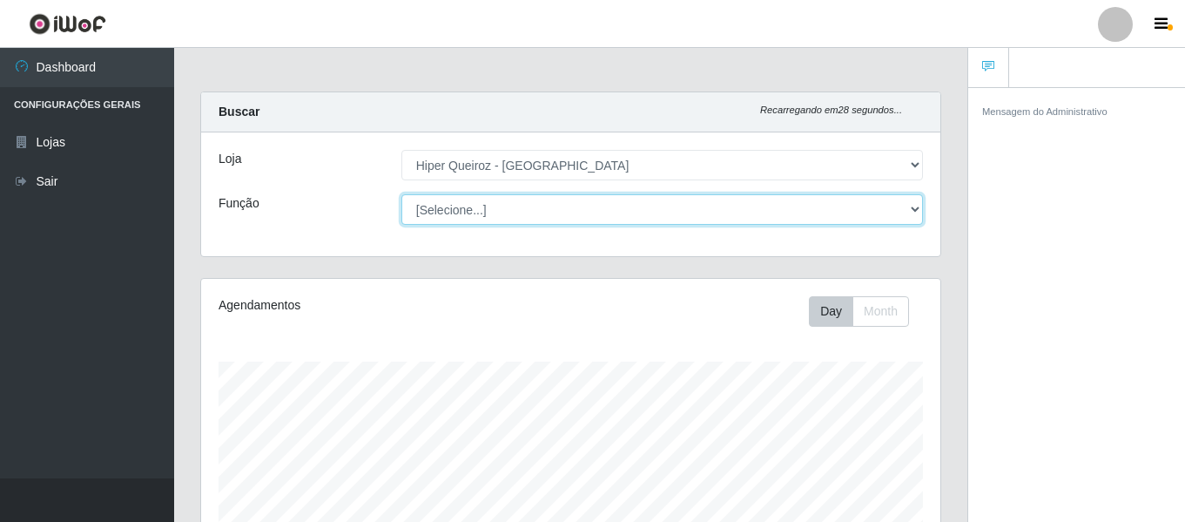
click at [904, 216] on select "[Selecione...] ASG ASG + ASG ++ Embalador Embalador + Embalador ++ Repositor Re…" at bounding box center [662, 209] width 522 height 30
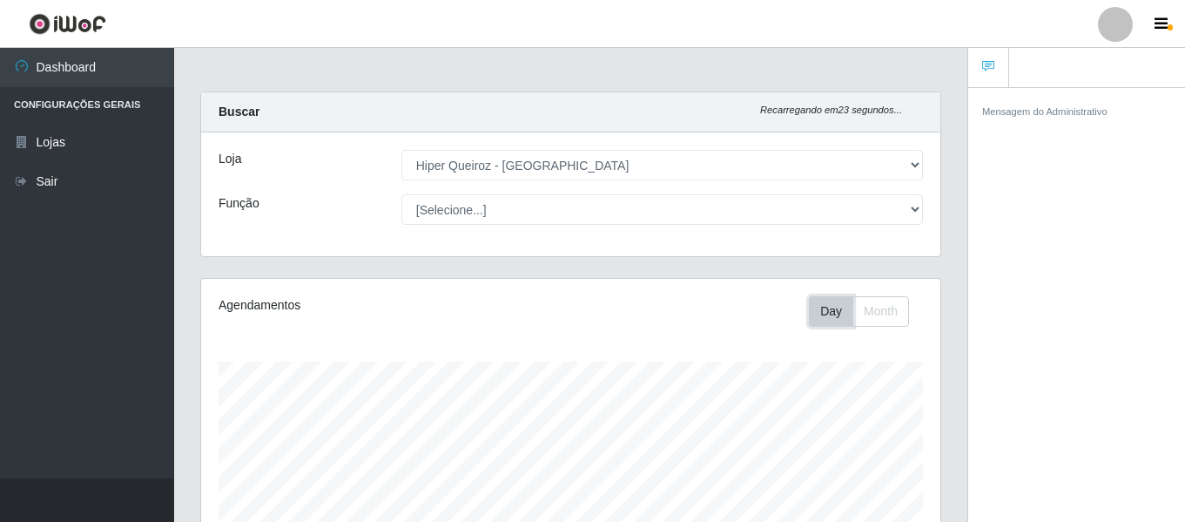
click at [826, 309] on button "Day" at bounding box center [831, 311] width 44 height 30
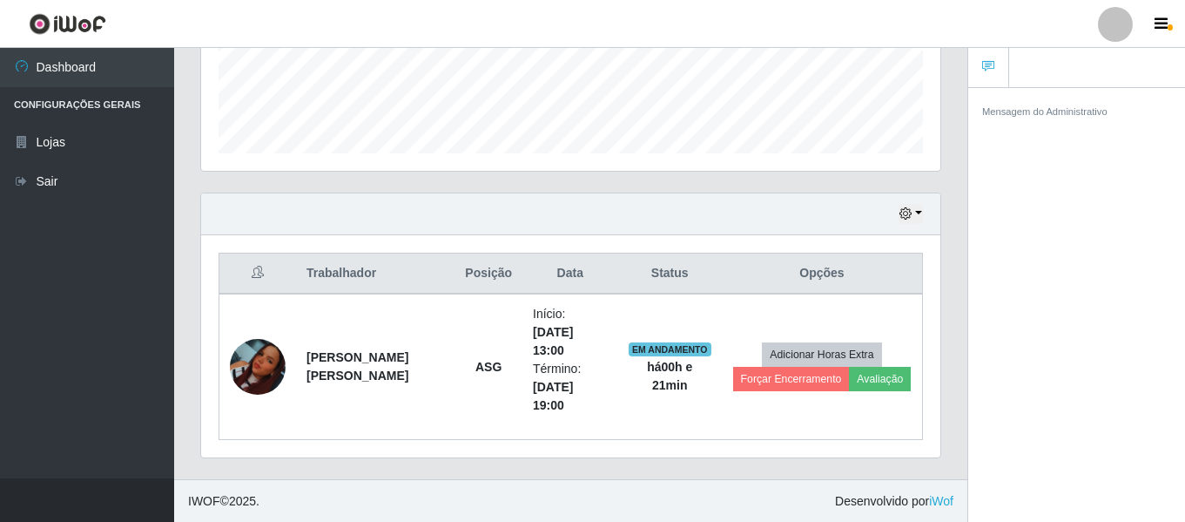
scroll to position [470, 0]
click at [549, 274] on th "Data" at bounding box center [571, 273] width 96 height 41
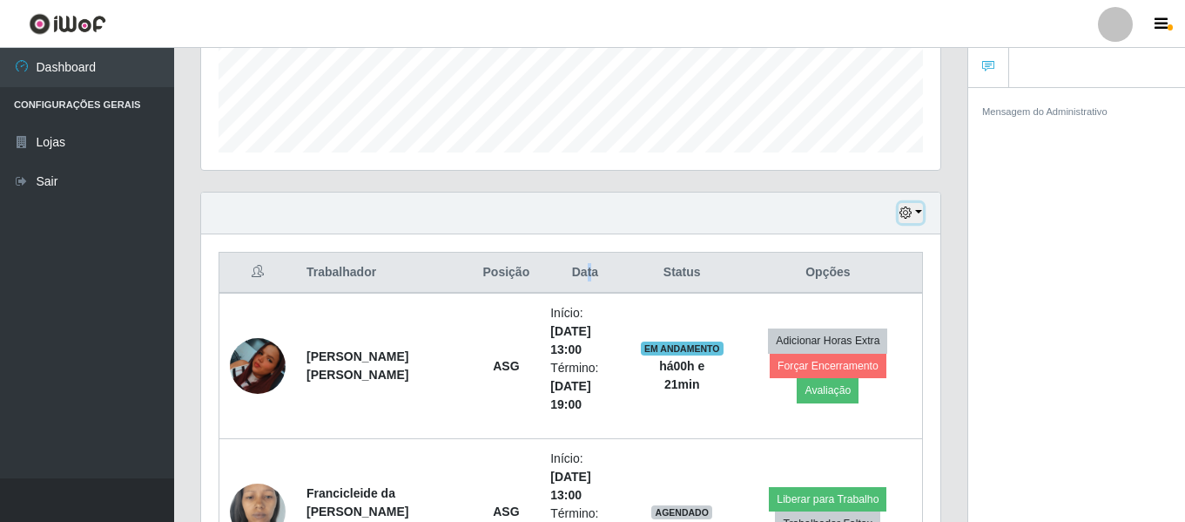
click at [910, 211] on icon "button" at bounding box center [906, 212] width 12 height 12
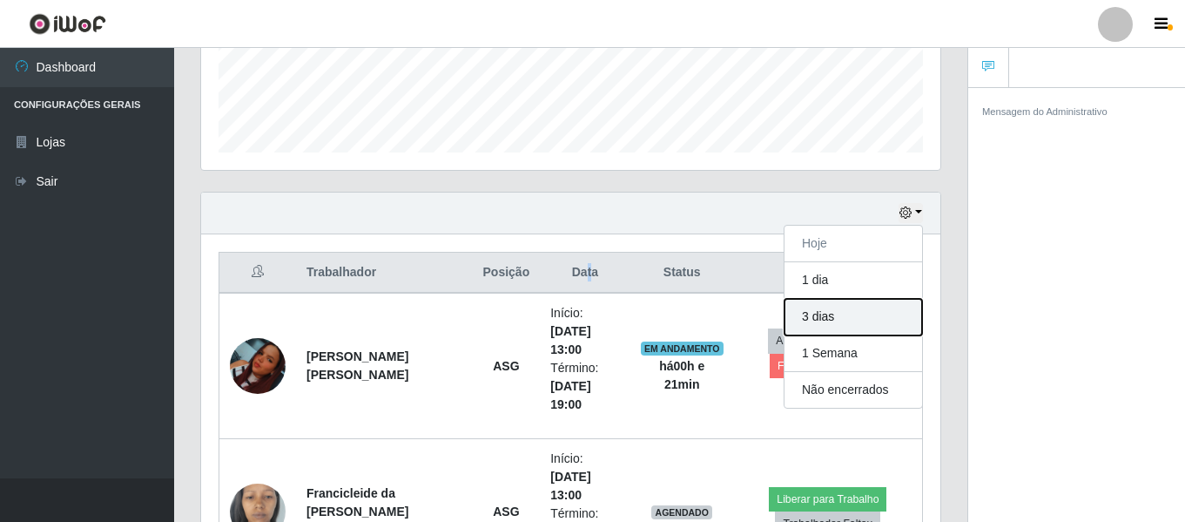
click at [844, 314] on button "3 dias" at bounding box center [854, 317] width 138 height 37
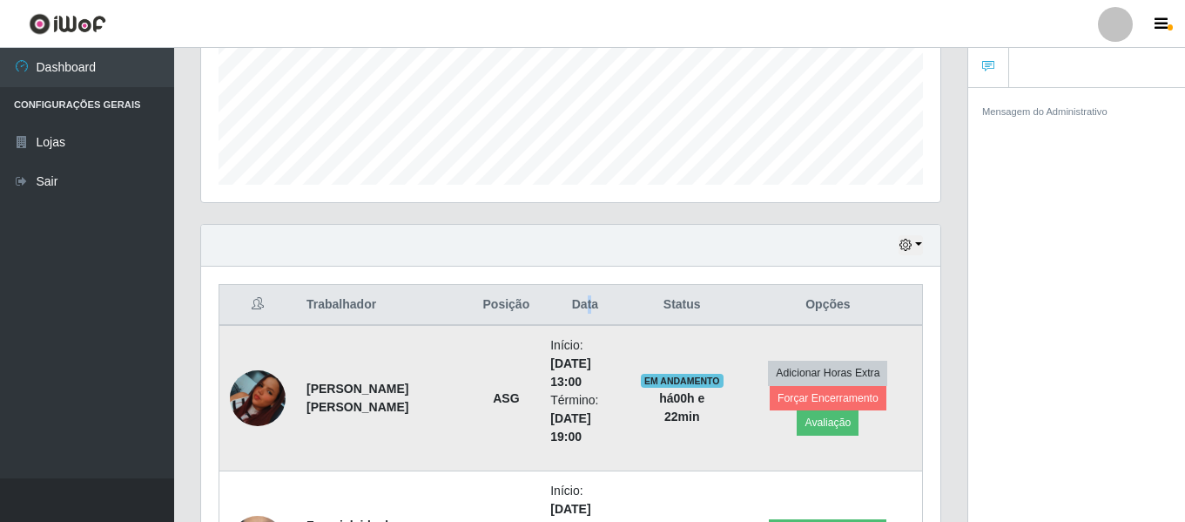
scroll to position [442, 0]
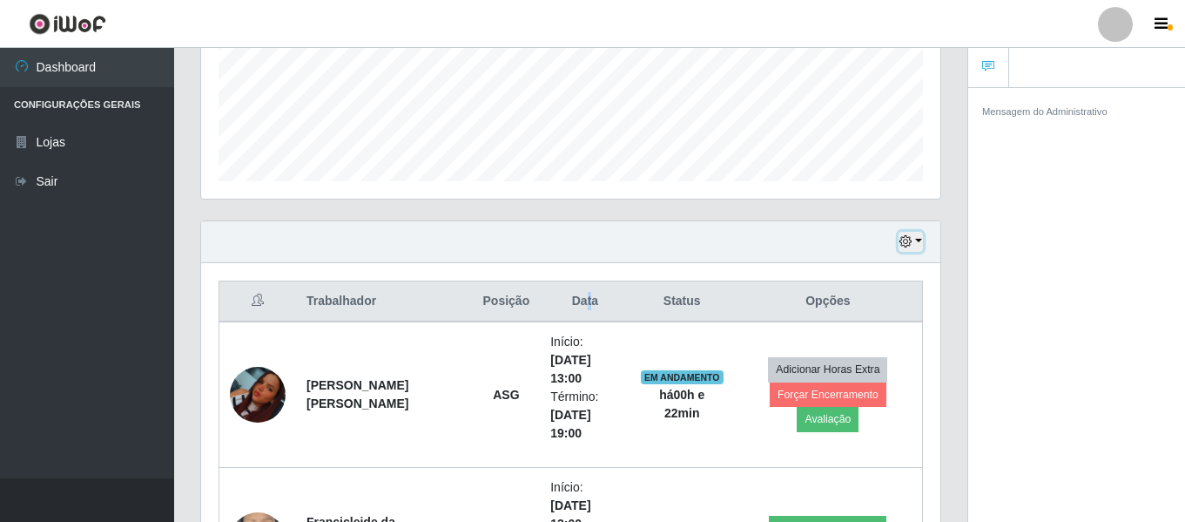
click at [915, 241] on button "button" at bounding box center [911, 242] width 24 height 20
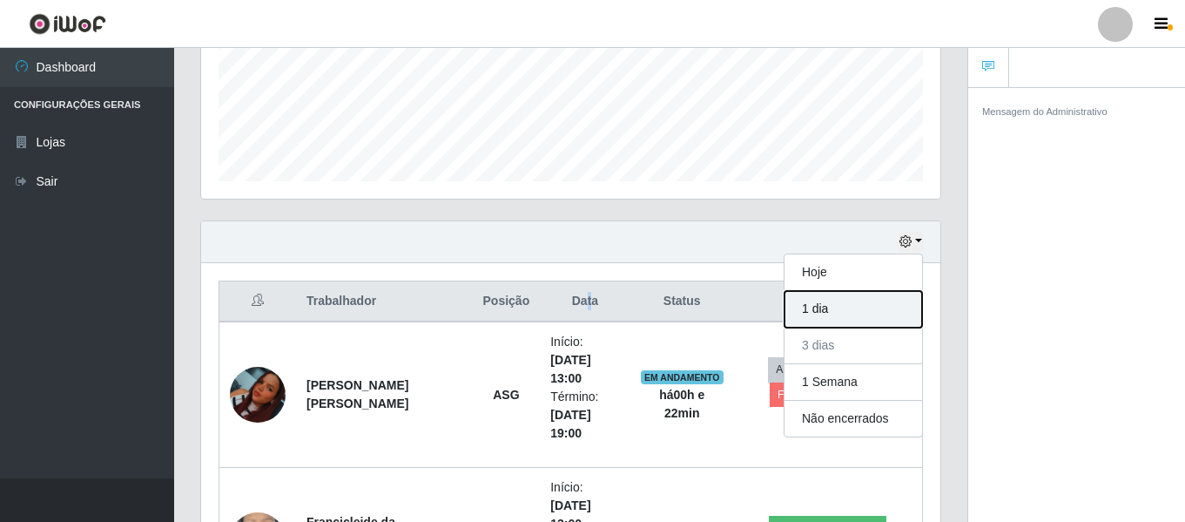
click at [881, 311] on button "1 dia" at bounding box center [854, 309] width 138 height 37
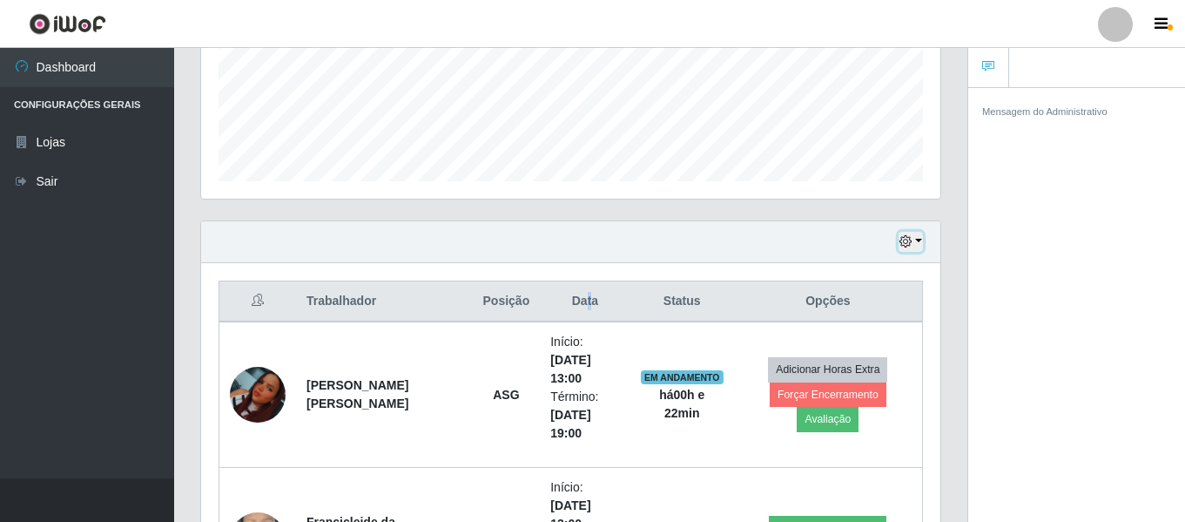
click at [920, 235] on button "button" at bounding box center [911, 242] width 24 height 20
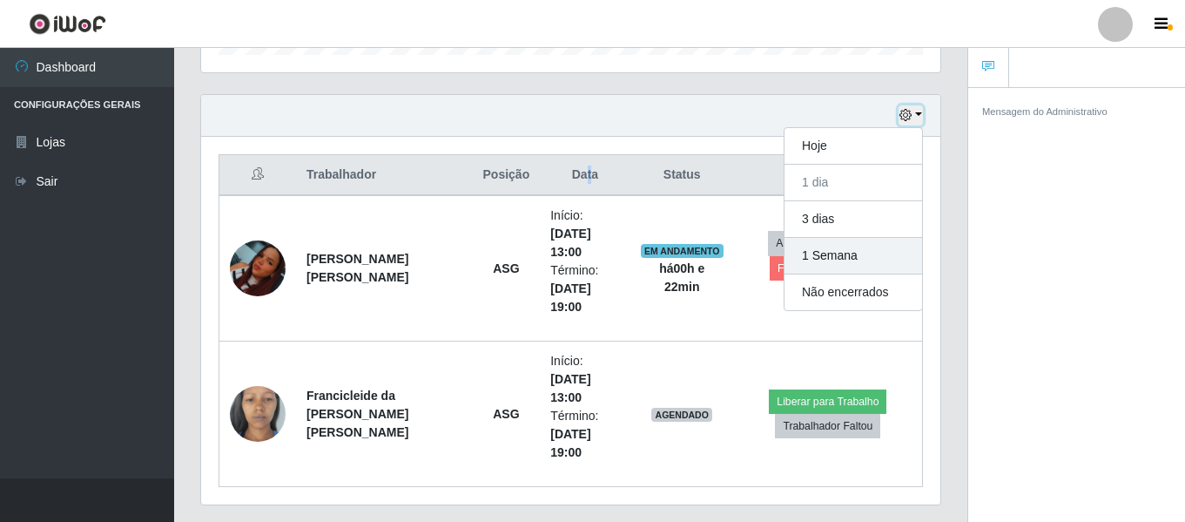
scroll to position [616, 0]
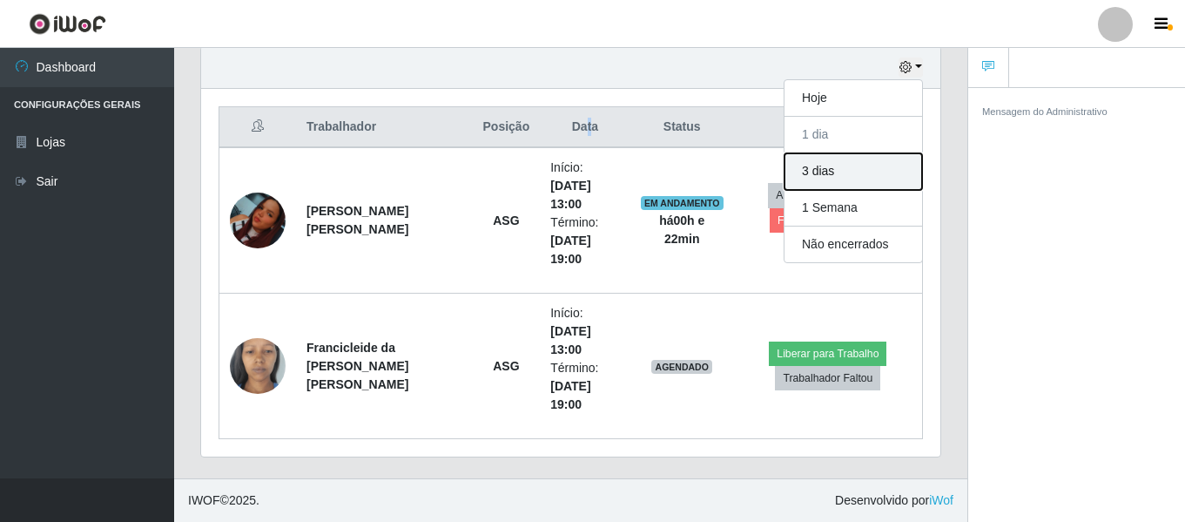
click at [851, 181] on button "3 dias" at bounding box center [854, 171] width 138 height 37
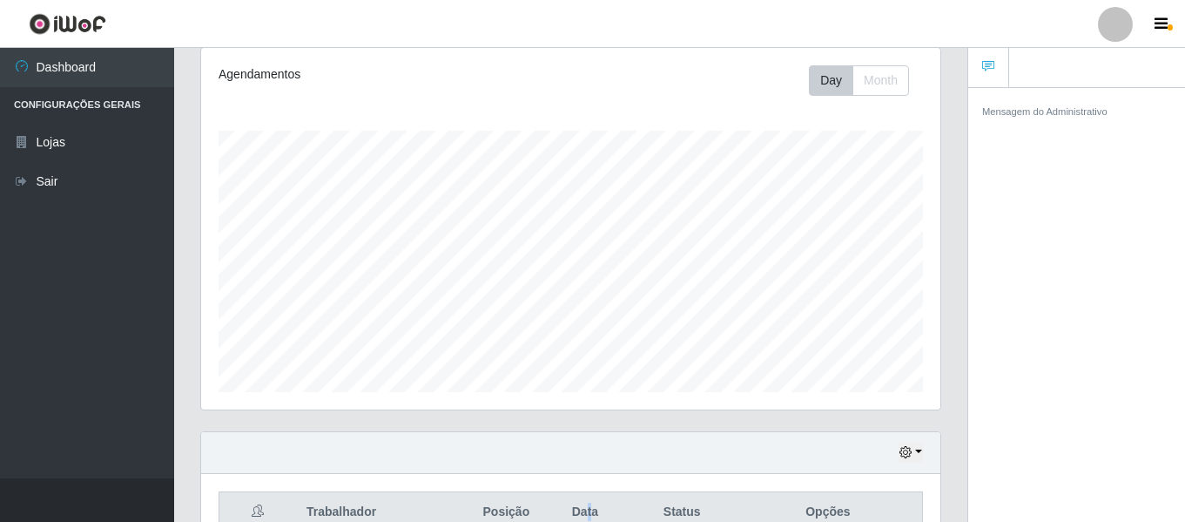
scroll to position [388, 0]
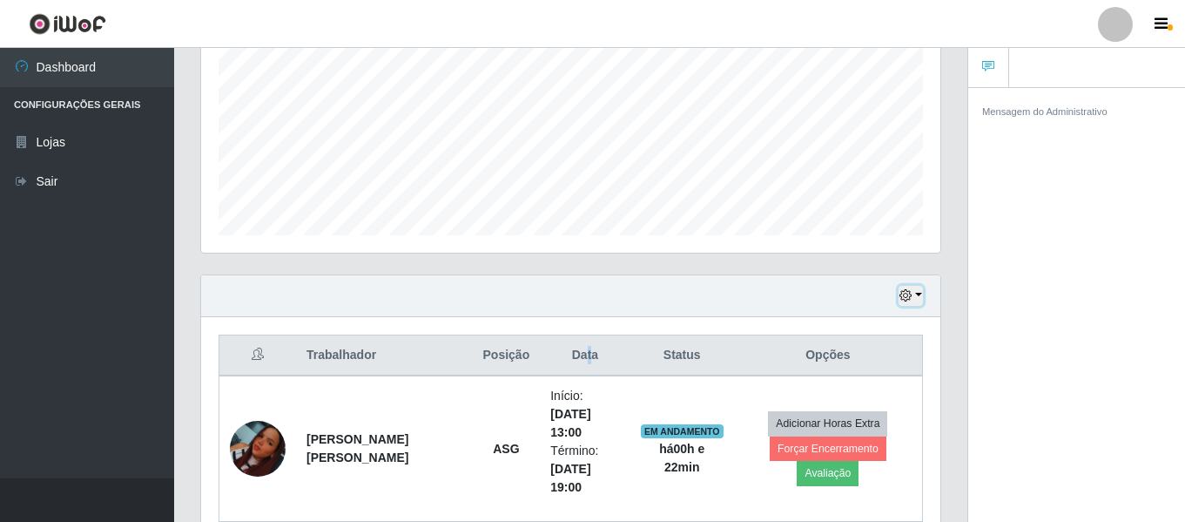
click at [918, 290] on button "button" at bounding box center [911, 296] width 24 height 20
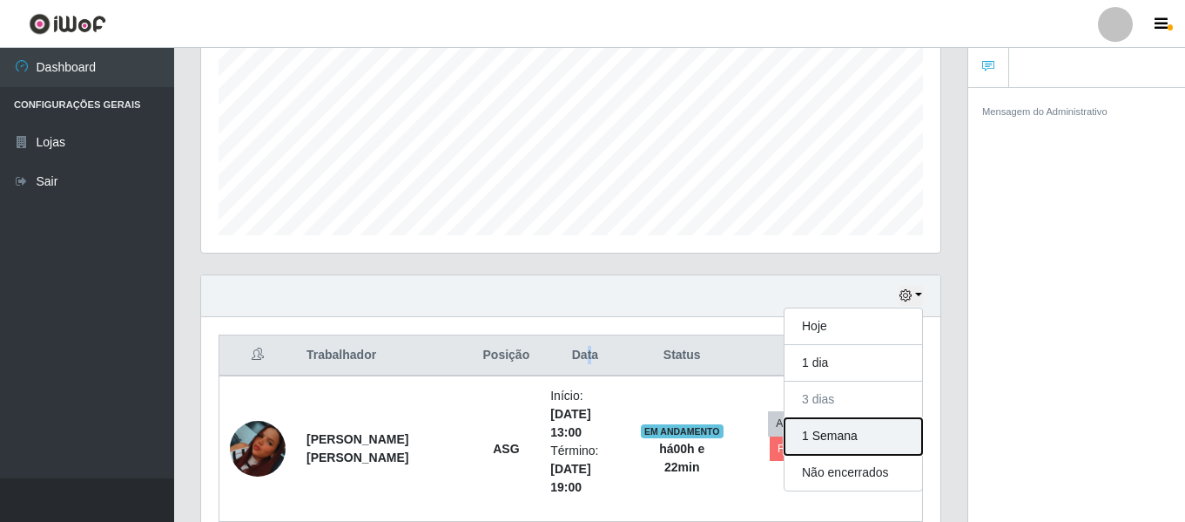
click at [863, 431] on button "1 Semana" at bounding box center [854, 436] width 138 height 37
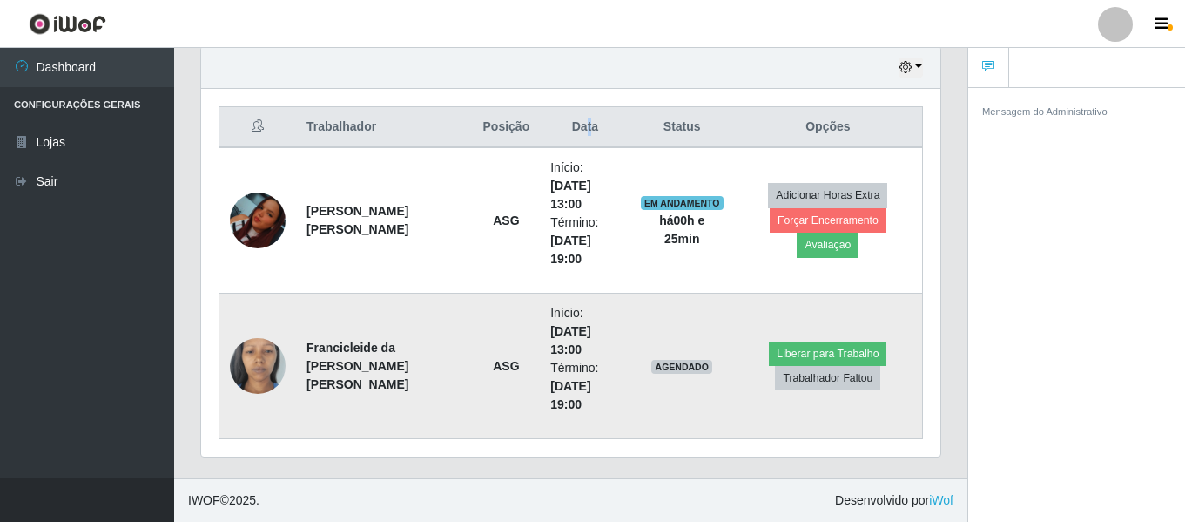
scroll to position [616, 0]
